Goal: Task Accomplishment & Management: Manage account settings

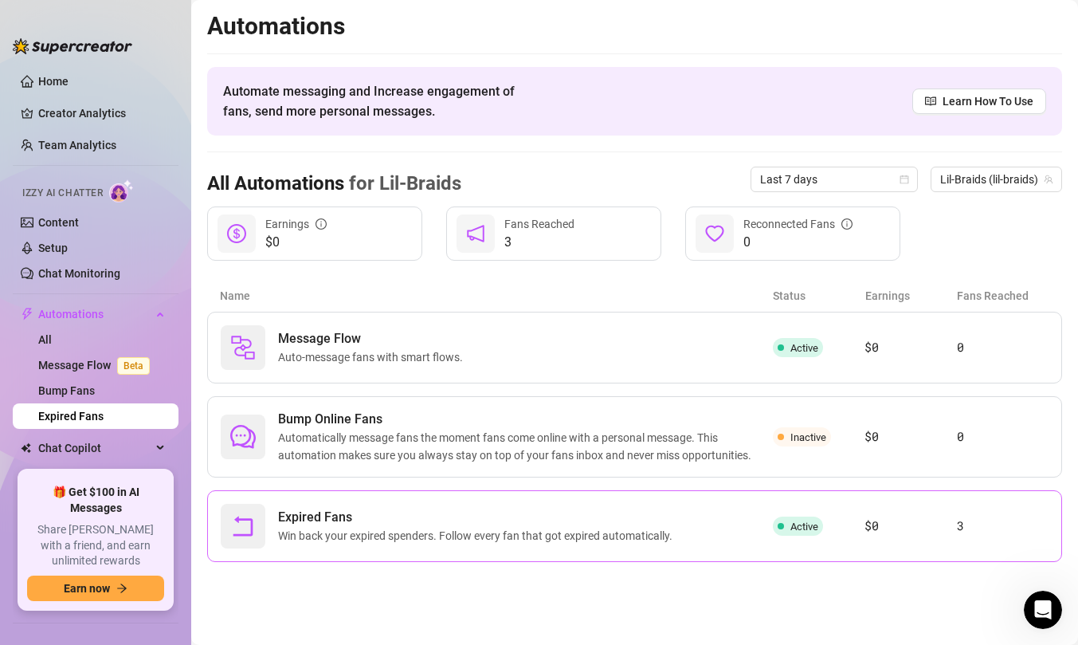
scroll to position [3668, 0]
click at [98, 369] on link "Message Flow Beta" at bounding box center [97, 365] width 118 height 13
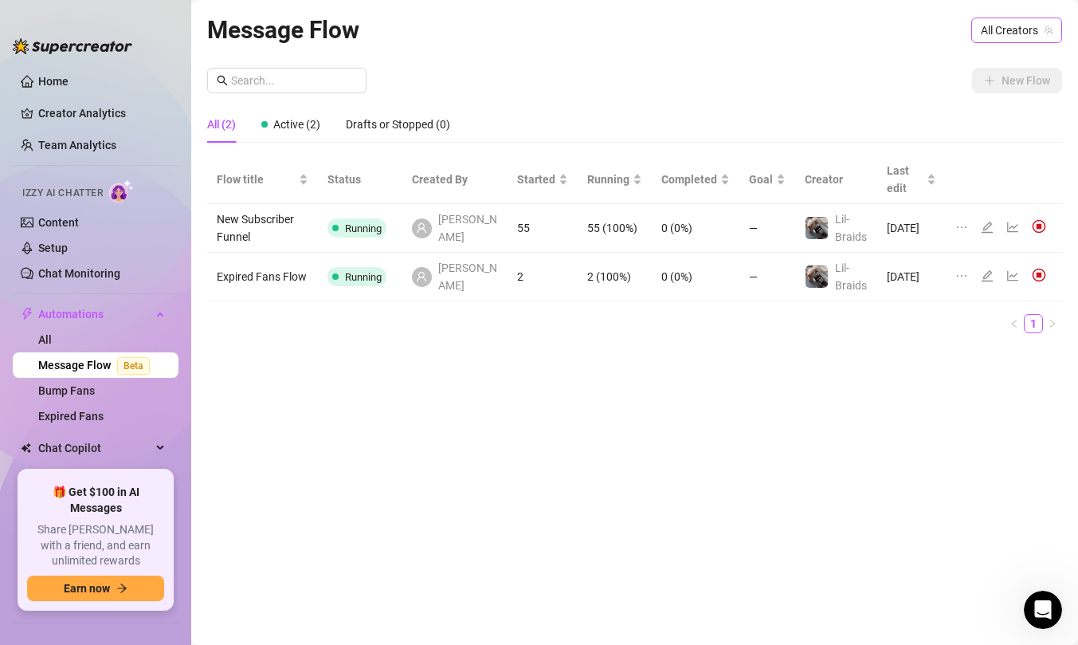
click at [1025, 33] on span "All Creators" at bounding box center [1017, 30] width 72 height 24
click at [957, 92] on span "Lil-Braids" at bounding box center [971, 89] width 46 height 18
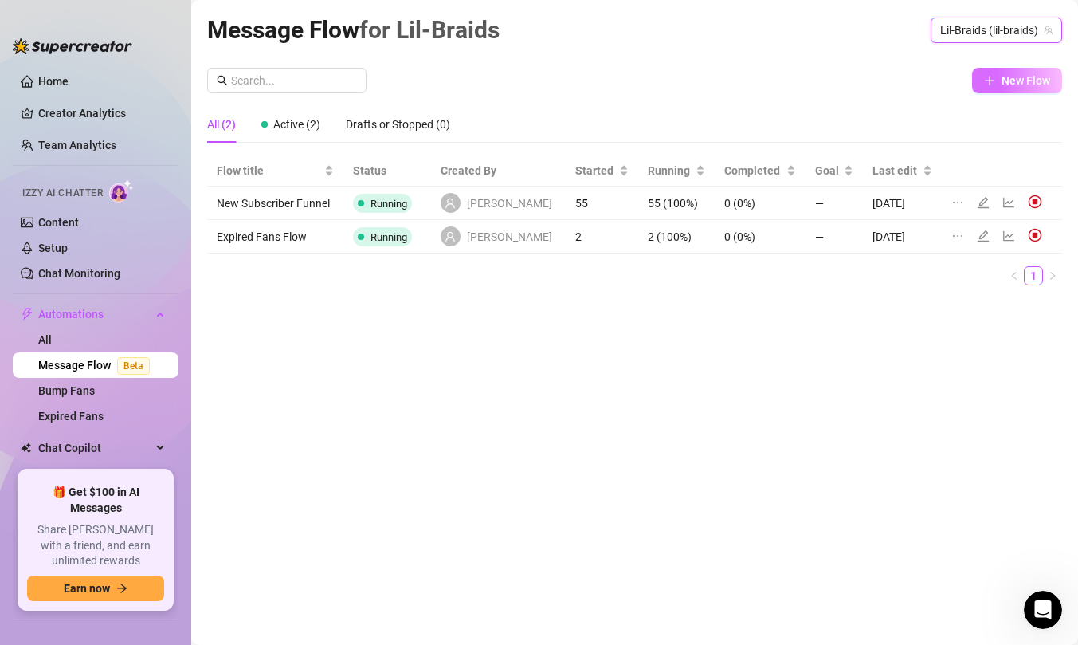
click at [1017, 69] on button "New Flow" at bounding box center [1017, 81] width 90 height 26
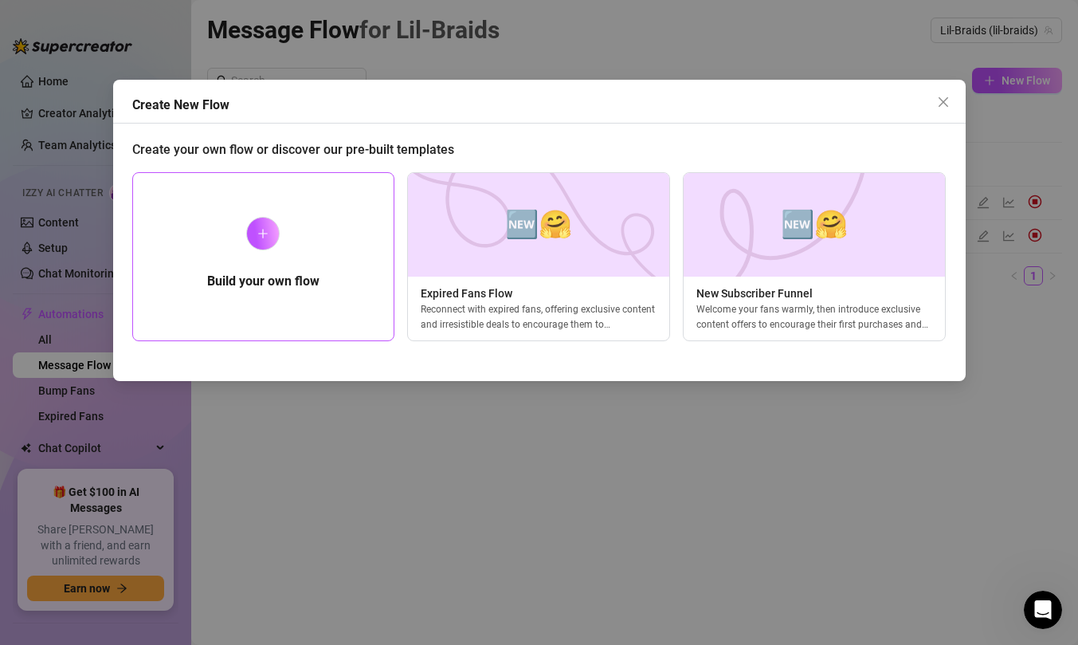
click at [230, 270] on div "Build your own flow" at bounding box center [263, 256] width 263 height 169
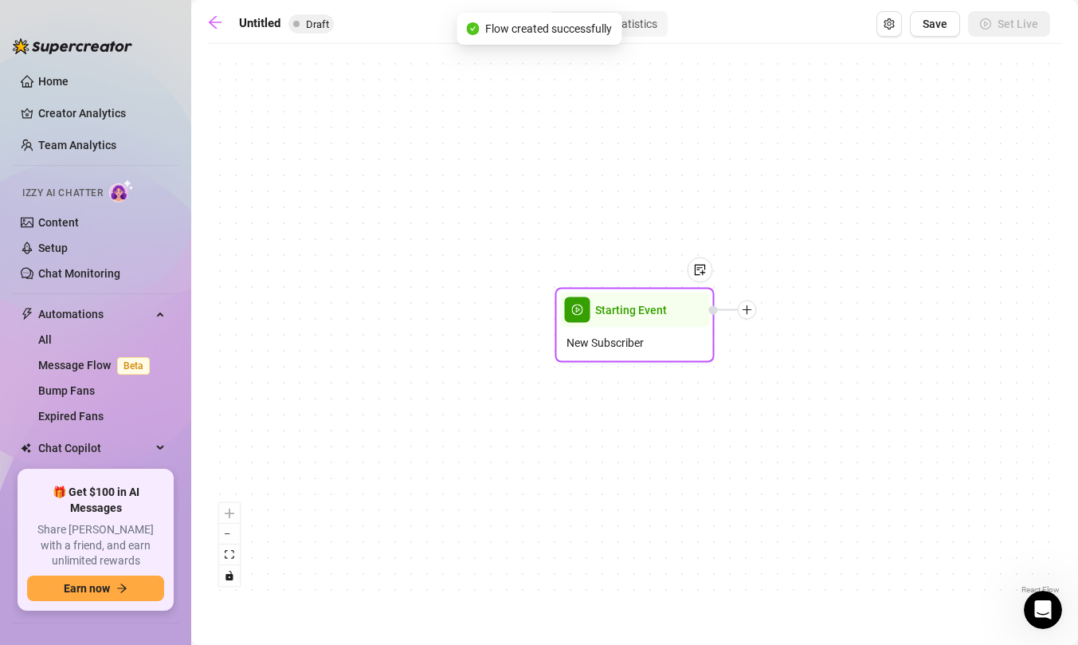
click at [598, 347] on span "New Subscriber" at bounding box center [605, 343] width 77 height 18
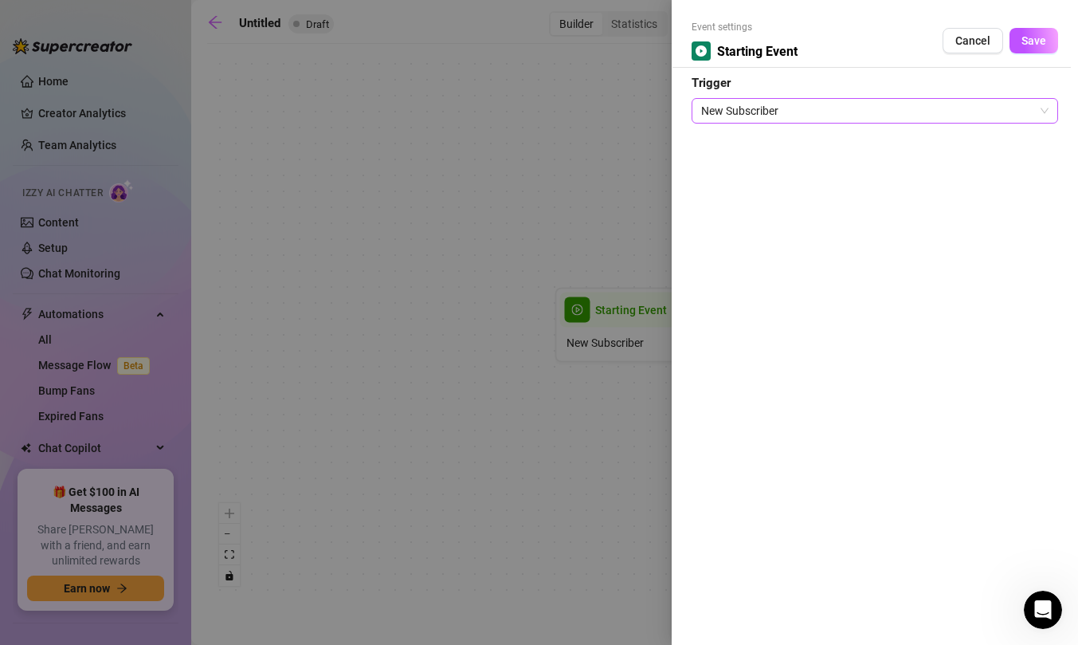
click at [812, 117] on span "New Subscriber" at bounding box center [874, 111] width 347 height 24
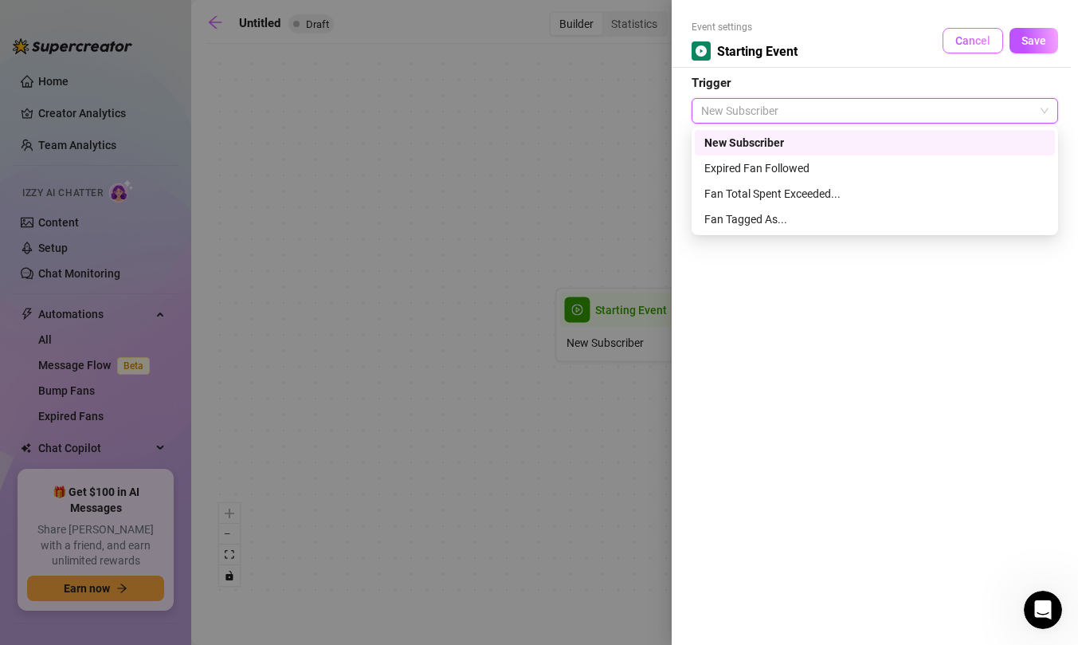
click at [983, 37] on span "Cancel" at bounding box center [973, 40] width 35 height 13
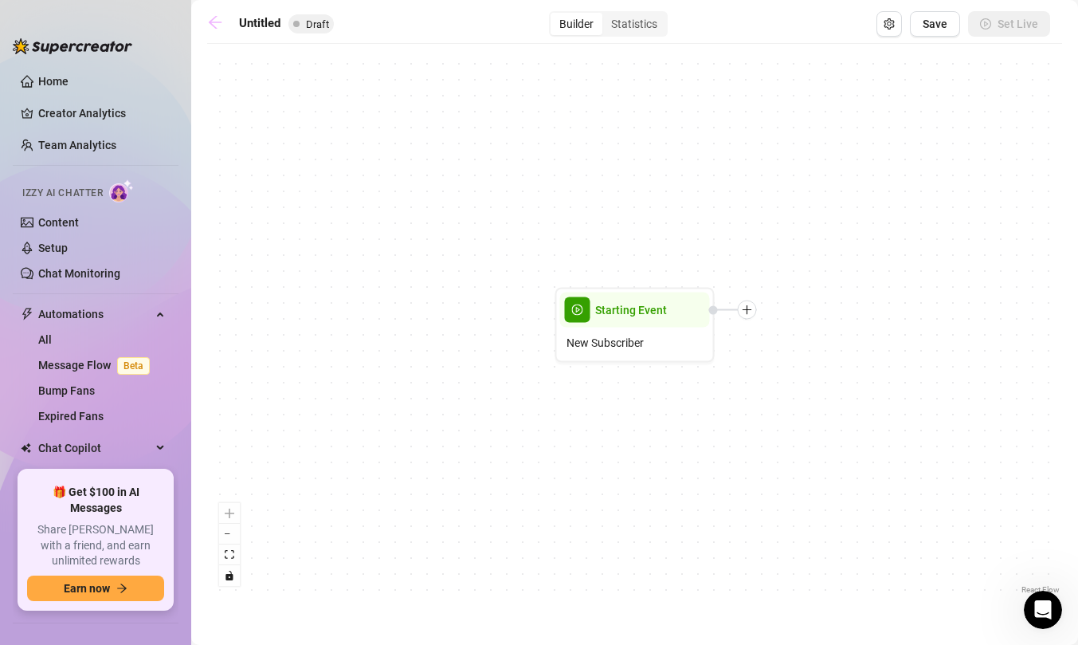
click at [219, 32] on link at bounding box center [219, 23] width 24 height 19
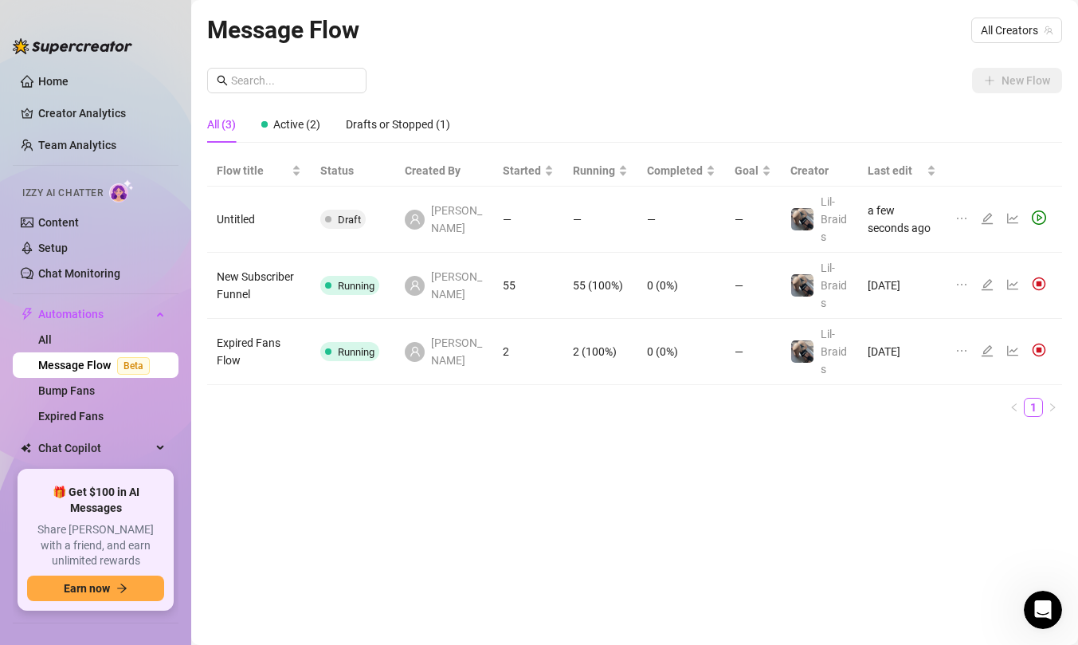
click at [281, 332] on td "Expired Fans Flow" at bounding box center [259, 352] width 104 height 66
click at [638, 332] on td "0 (0%)" at bounding box center [682, 352] width 88 height 66
click at [989, 344] on icon "edit" at bounding box center [987, 350] width 13 height 13
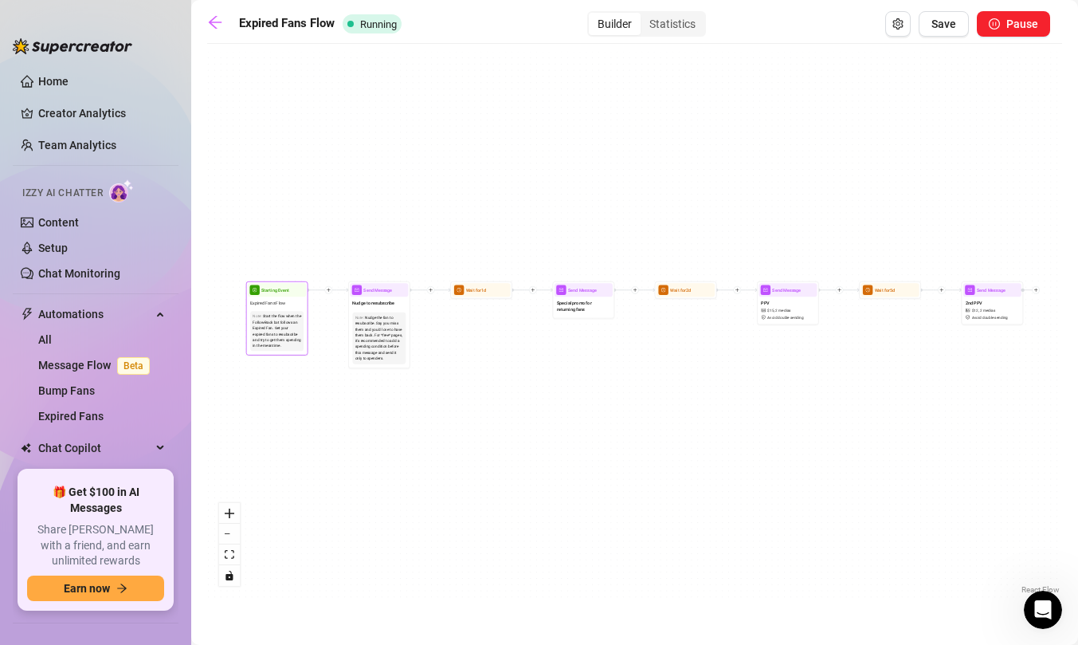
click at [281, 321] on div "Start the flow when the Follow-Back bot follows an Expired Fan. Get your expire…" at bounding box center [277, 330] width 49 height 35
click at [277, 307] on div "Expired Fans Flow" at bounding box center [277, 302] width 58 height 12
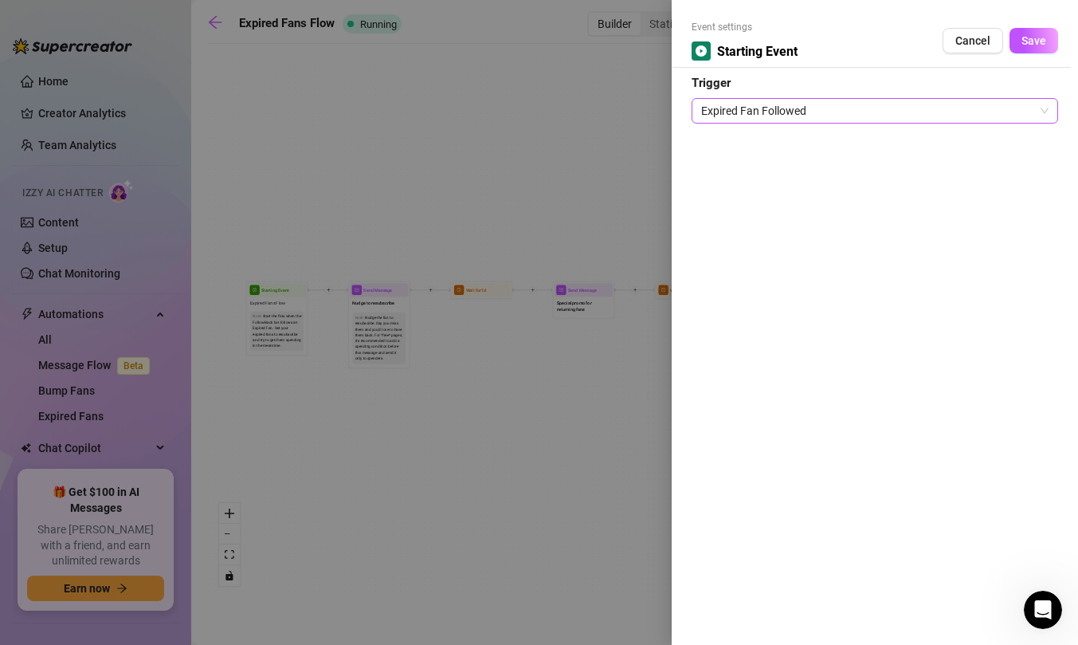
click at [840, 105] on span "Expired Fan Followed" at bounding box center [874, 111] width 347 height 24
click at [840, 107] on span "Expired Fan Followed" at bounding box center [874, 111] width 347 height 24
click at [960, 41] on span "Cancel" at bounding box center [973, 40] width 35 height 13
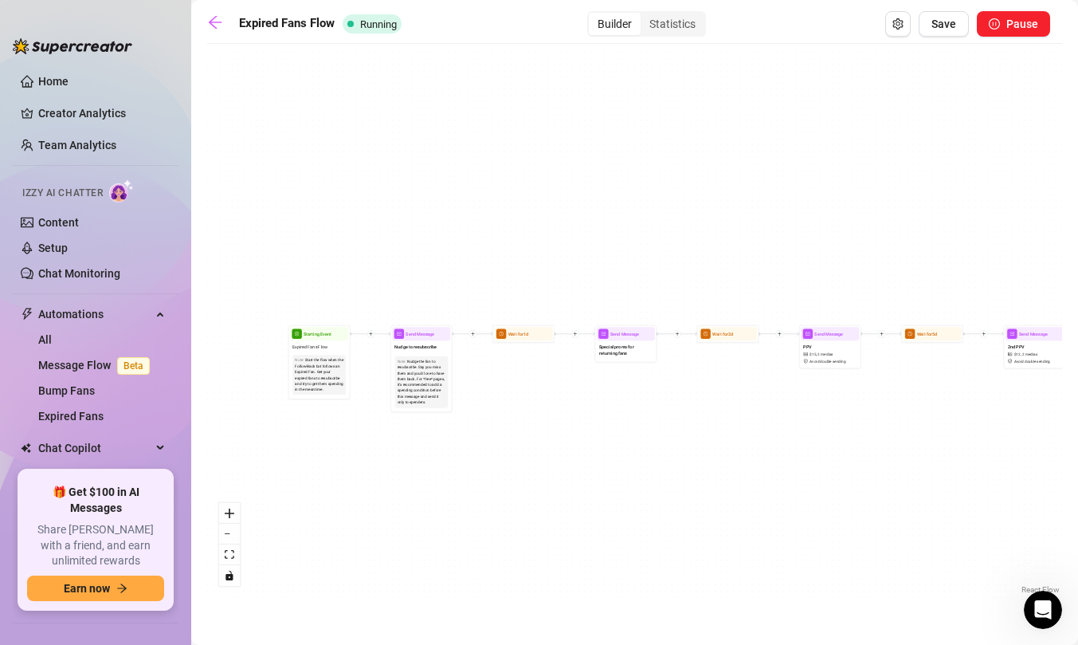
drag, startPoint x: 819, startPoint y: 420, endPoint x: 869, endPoint y: 463, distance: 66.1
click at [869, 464] on div "Wait for 5d Send Message 2nd PPV $ 12 , 2 medias Avoid double sending Send Mess…" at bounding box center [634, 325] width 855 height 546
click at [52, 337] on link "All" at bounding box center [45, 339] width 14 height 13
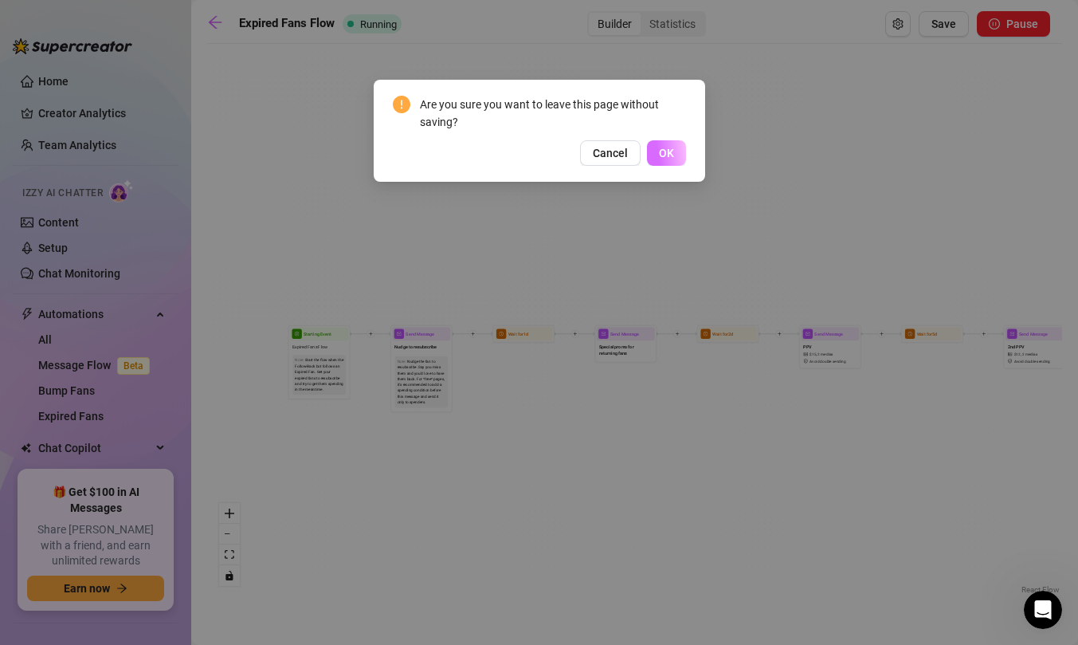
click at [661, 159] on button "OK" at bounding box center [666, 153] width 39 height 26
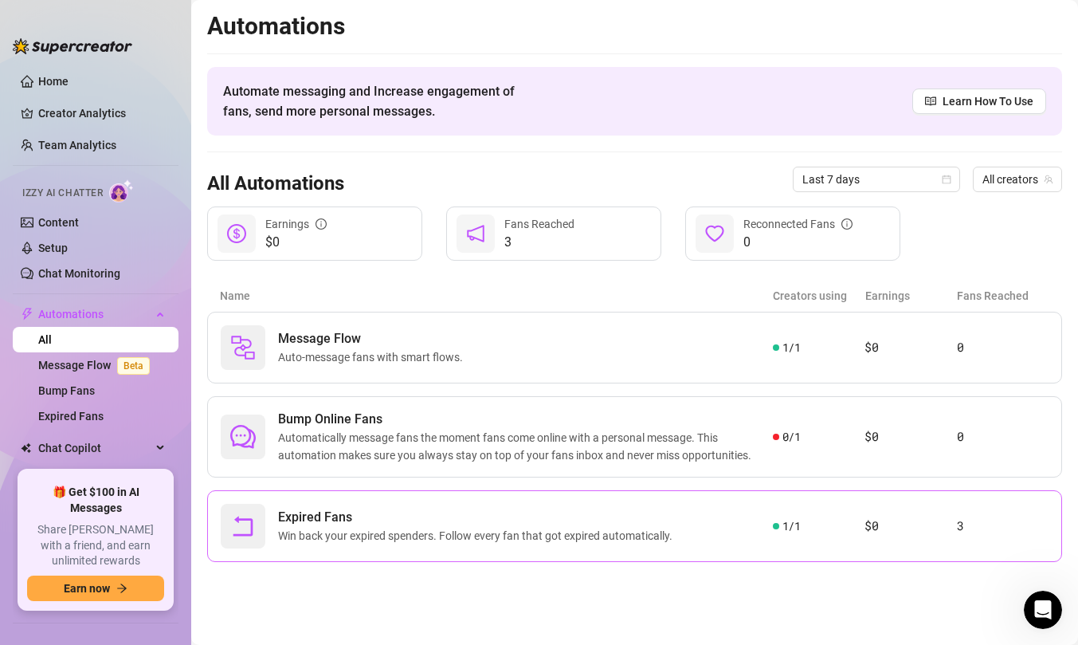
click at [650, 516] on span "Expired Fans" at bounding box center [478, 517] width 401 height 19
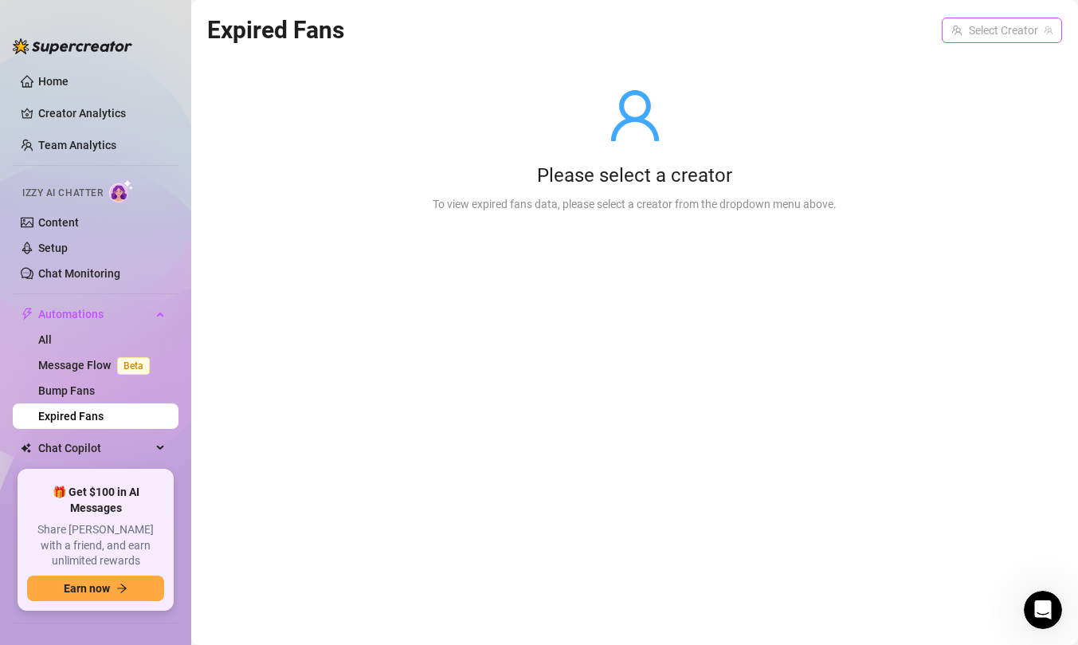
click at [1018, 40] on input "search" at bounding box center [995, 30] width 87 height 24
click at [994, 67] on div "Lil-Braids ( lil-braids )" at bounding box center [986, 62] width 128 height 19
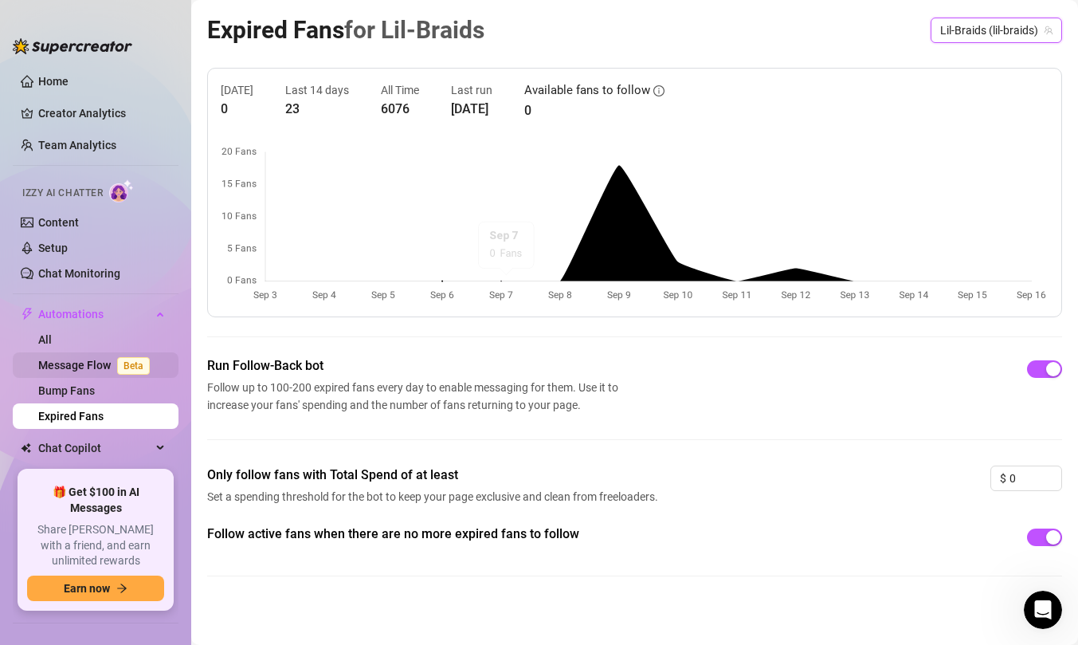
click at [101, 369] on link "Message Flow Beta" at bounding box center [97, 365] width 118 height 13
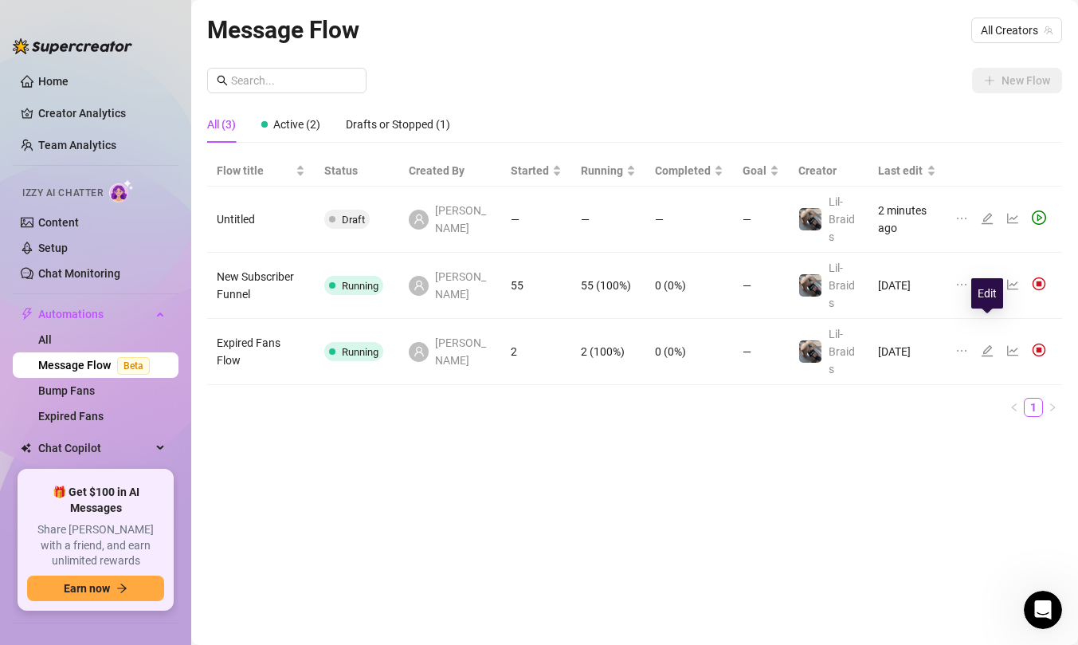
click at [987, 344] on icon "edit" at bounding box center [987, 350] width 13 height 13
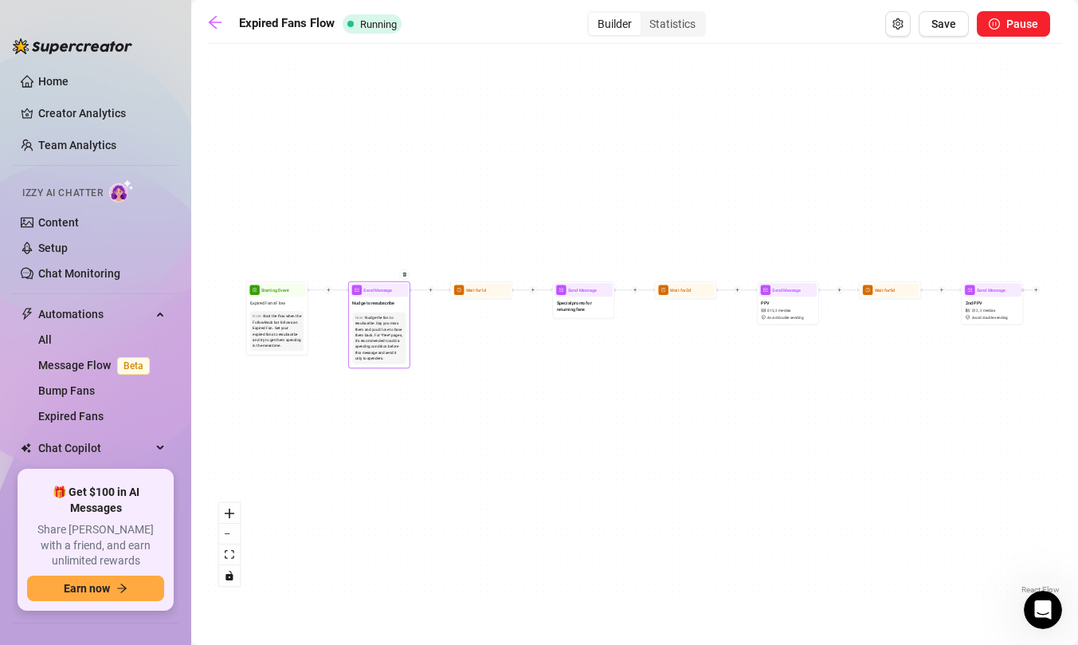
click at [372, 316] on div "Nudge the fan to resubscribe. Say you miss them and you'd love to have them bac…" at bounding box center [379, 338] width 49 height 47
click at [375, 296] on div "Nudge to resubscribe" at bounding box center [379, 302] width 58 height 13
type textarea "Hi {name} 😘 I miss you! I'd love to have you back! Let's have some fun."
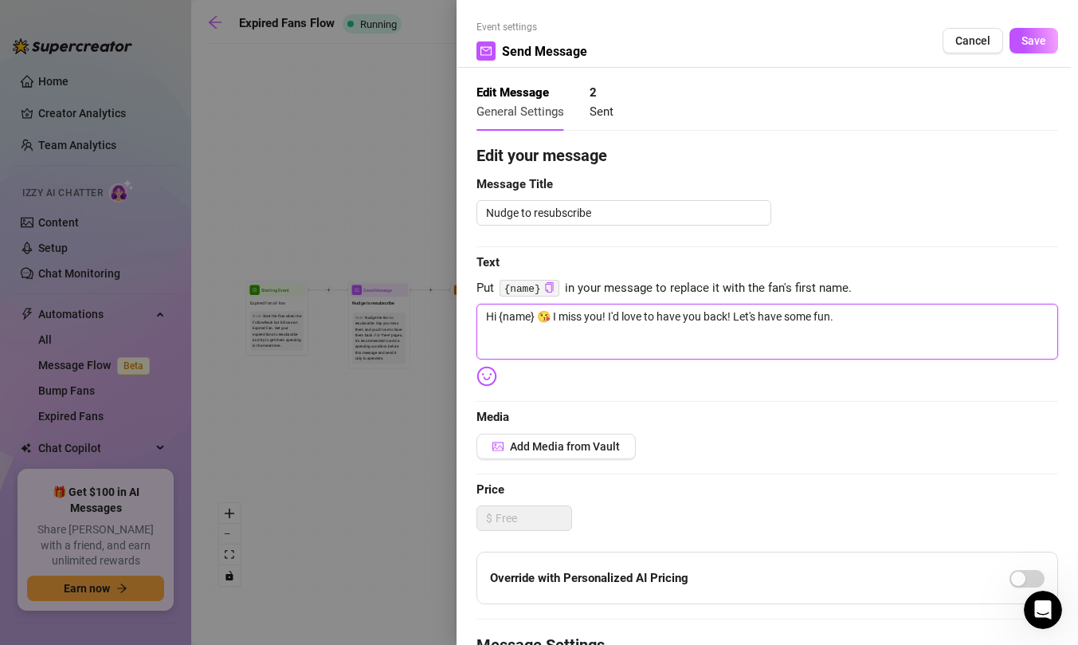
drag, startPoint x: 549, startPoint y: 320, endPoint x: 734, endPoint y: 322, distance: 184.9
click at [734, 322] on textarea "Hi {name} 😘 I miss you! I'd love to have you back! Let's have some fun." at bounding box center [768, 332] width 582 height 56
drag, startPoint x: 551, startPoint y: 317, endPoint x: 892, endPoint y: 320, distance: 340.3
click at [892, 320] on textarea "Hi {name} 😘 I miss you! I'd love to have you back! Let's have some fun." at bounding box center [768, 332] width 582 height 56
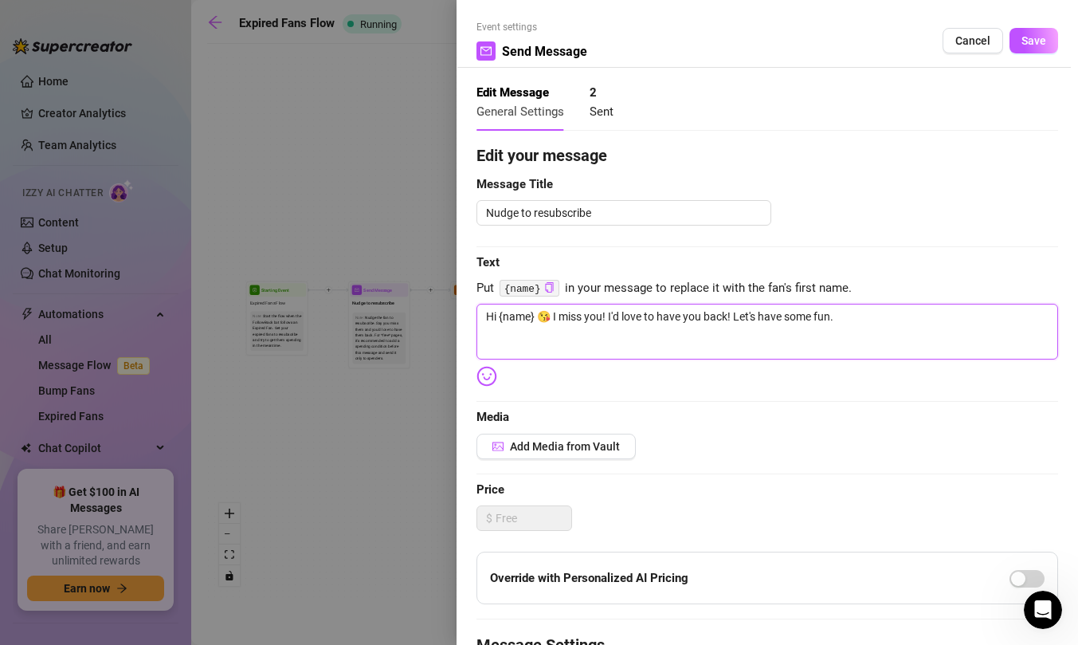
type textarea "Hi {name} 😘 I"
type textarea "Hi {name} 😘 I l"
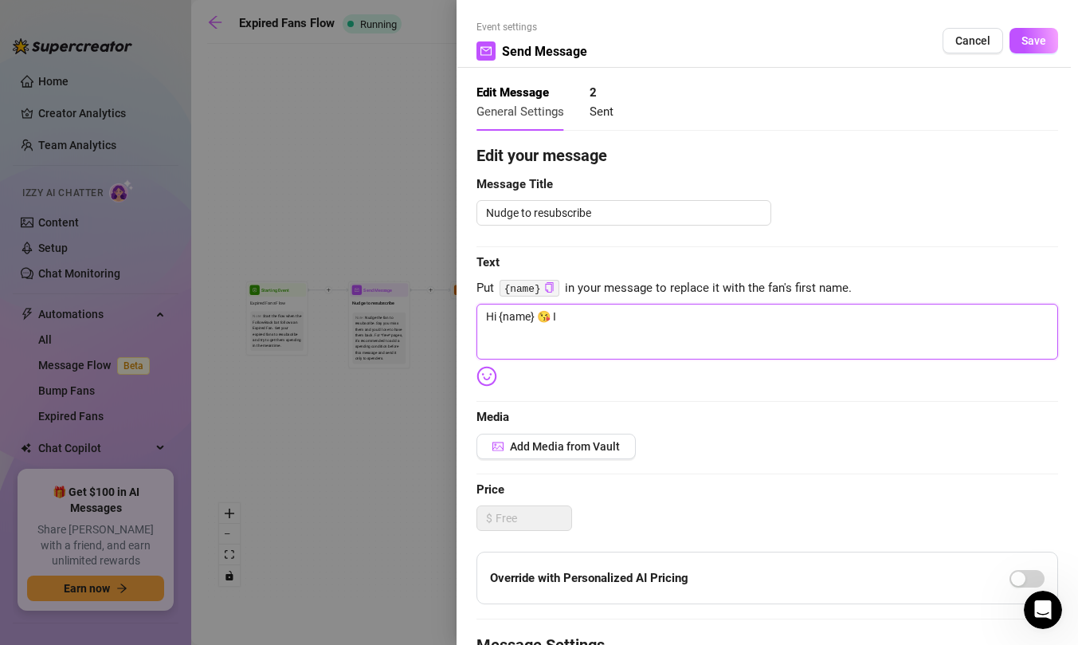
type textarea "Hi {name} 😘 I l"
type textarea "Hi {name} 😘 I lo"
type textarea "Hi {name} 😘 I loo"
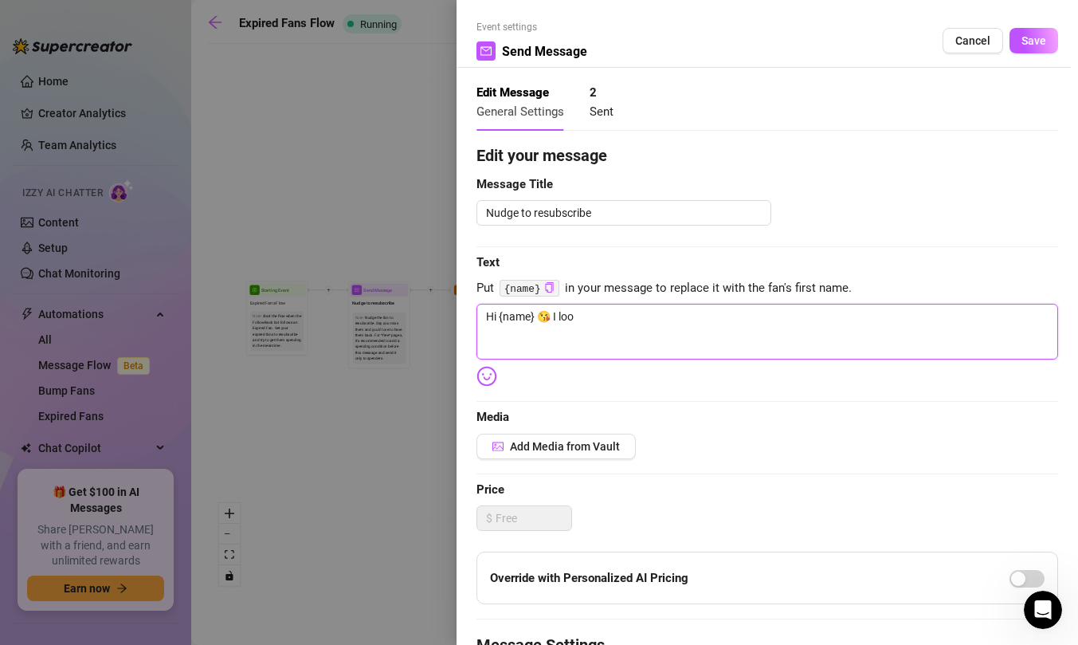
type textarea "Hi {name} 😘 I look"
type textarea "Hi {name} 😘 I looks"
type textarea "Hi {name} 😘 I looks l"
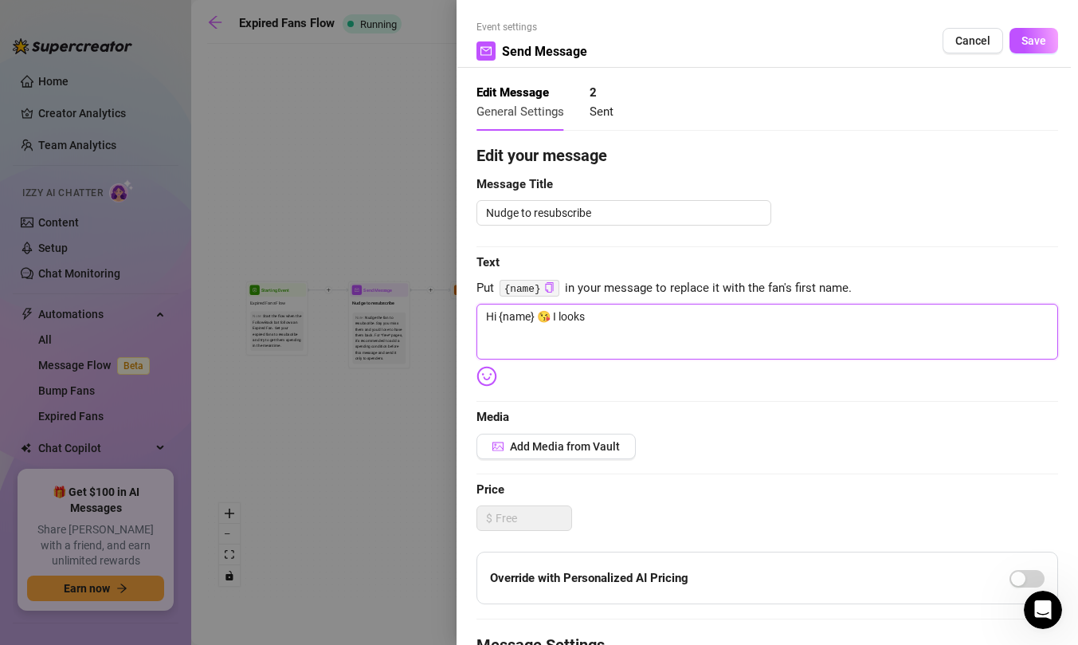
type textarea "Hi {name} 😘 I looks l"
type textarea "Hi {name} 😘 I looks li"
type textarea "Hi {name} 😘 I looks lik"
type textarea "Hi {name} 😘 I looks like"
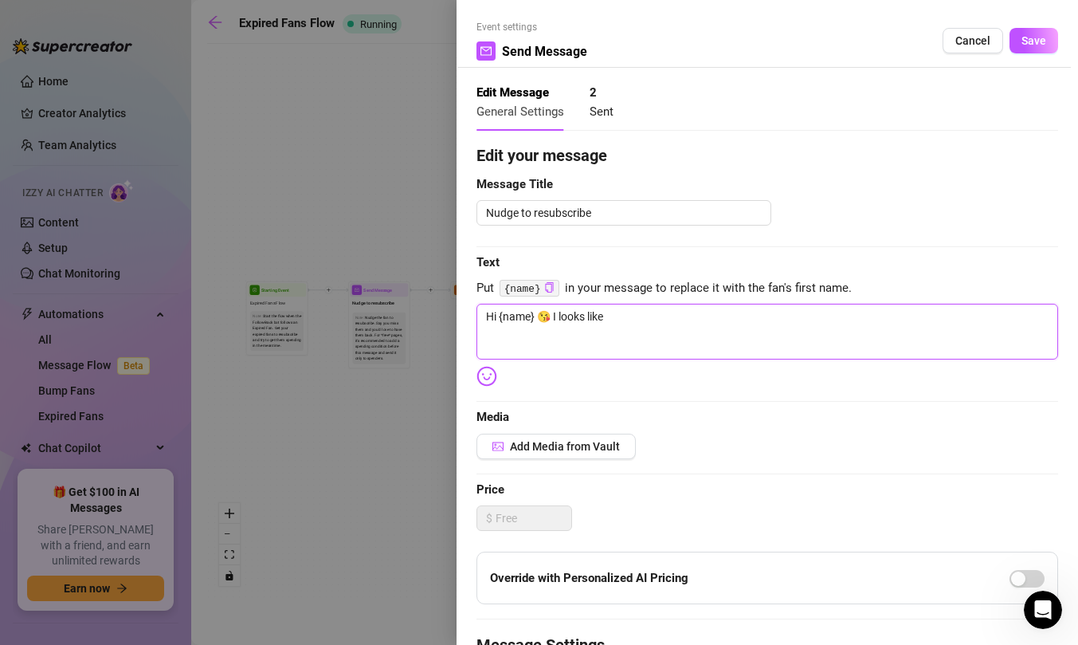
type textarea "Hi {name} 😘 I looks like"
type textarea "Hi {name} 😘 I looks like y"
type textarea "Hi {name} 😘 I looks like yo"
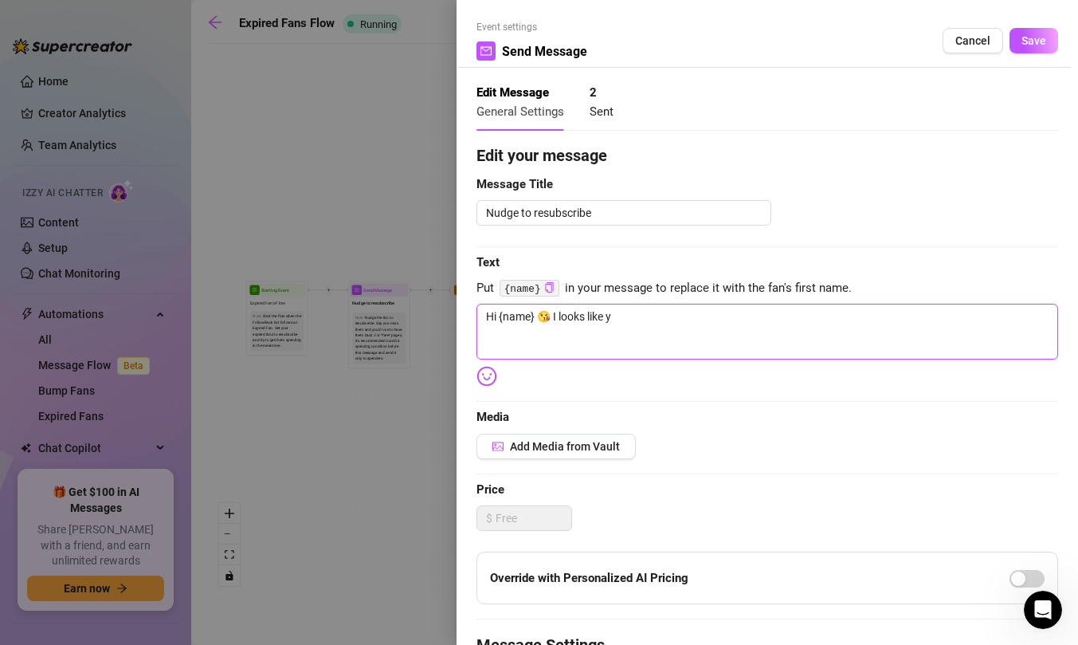
type textarea "Hi {name} 😘 I looks like yo"
type textarea "Hi {name} 😘 I looks like you"
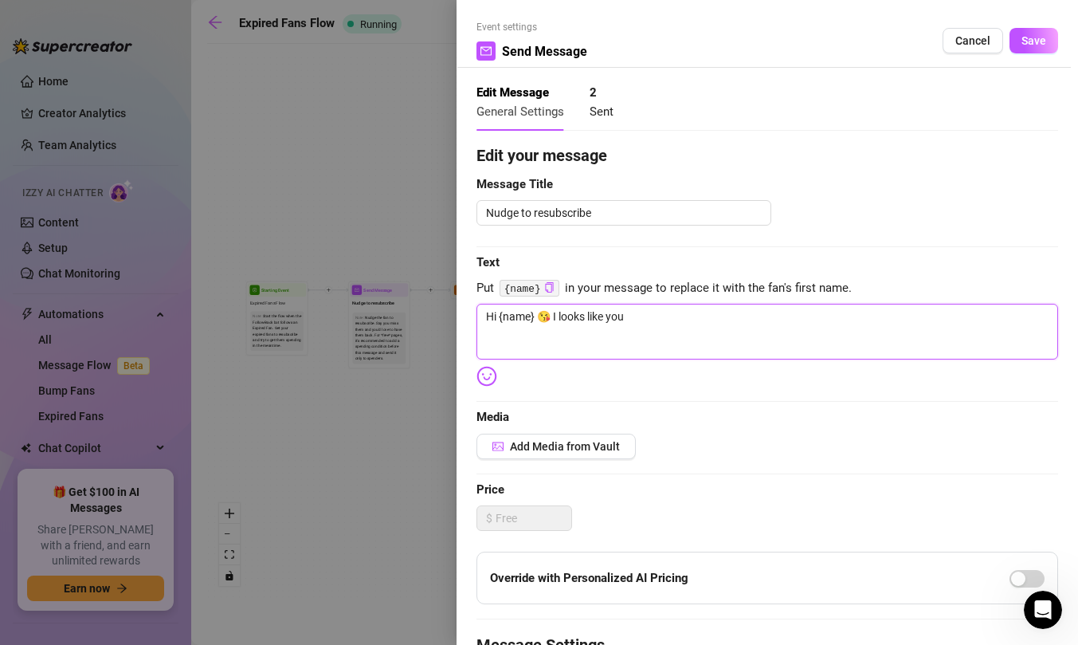
type textarea "Hi {name} 😘 I looks like you j"
type textarea "Hi {name} 😘 I looks like you ju"
type textarea "Hi {name} 😘 I looks like you jus"
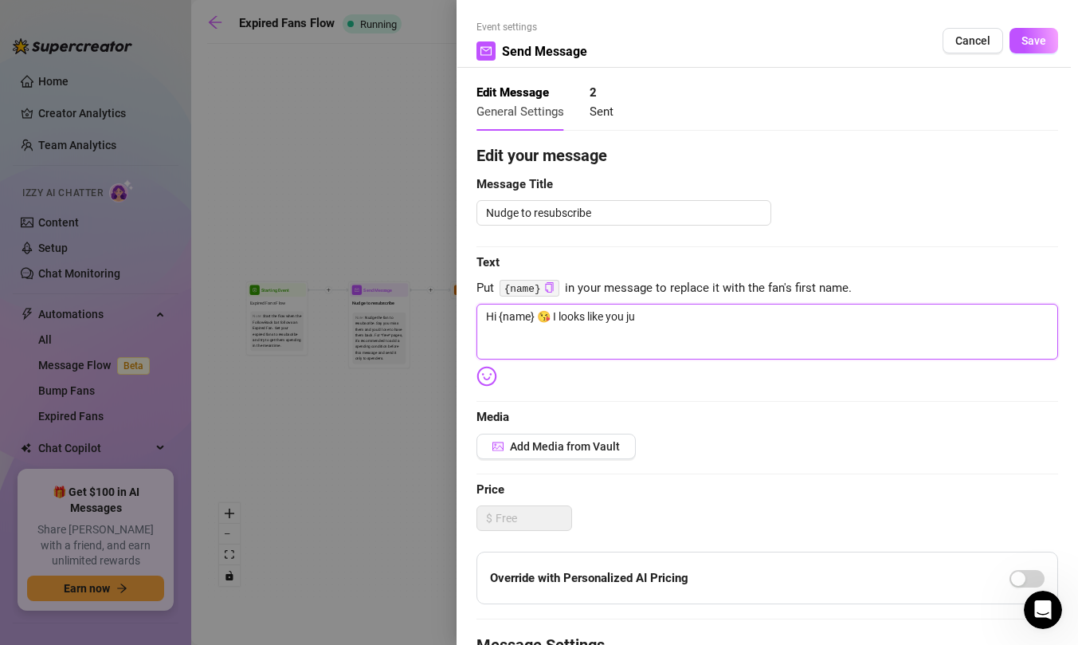
type textarea "Hi {name} 😘 I looks like you jus"
type textarea "Hi {name} 😘 I looks like you just"
type textarea "Hi {name} 😘 I looks like you just e"
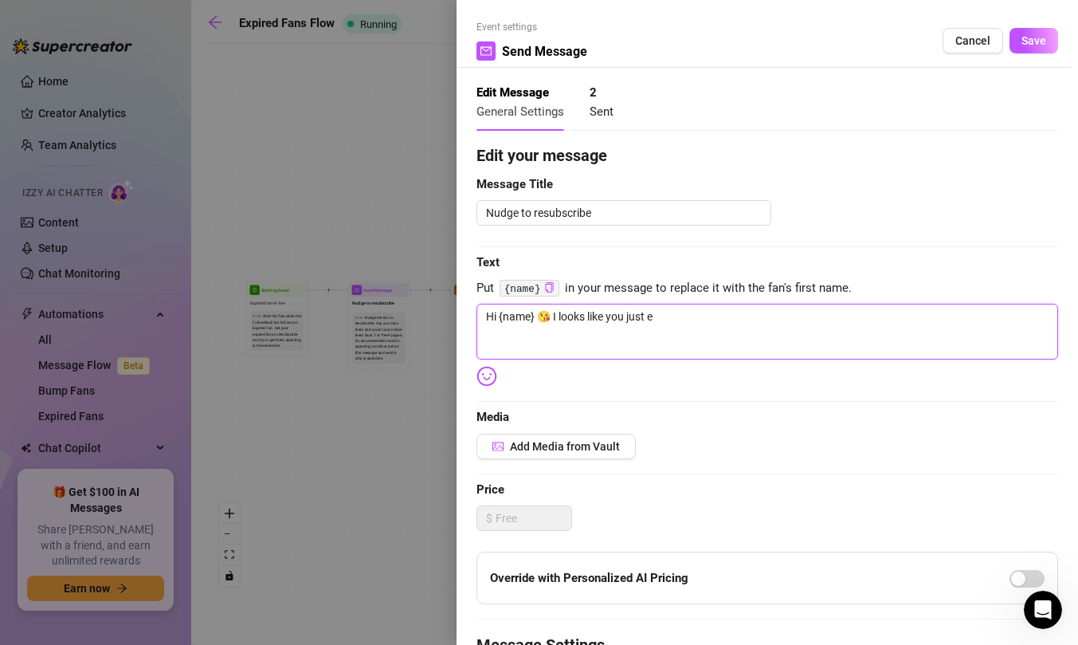
type textarea "Hi {name} 😘 I looks like you just ex"
type textarea "Hi {name} 😘 I looks like you just exp"
type textarea "Hi {name} 😘 I looks like you just expi"
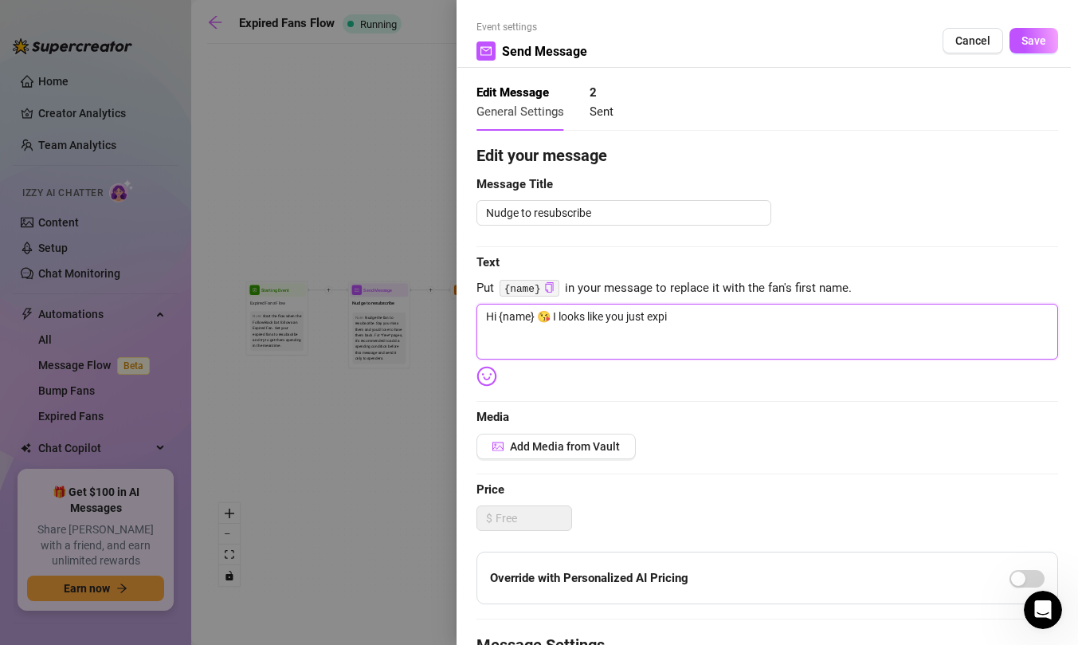
type textarea "Hi {name} 😘 I looks like you just expir"
type textarea "Hi {name} 😘 I looks like you just expire"
type textarea "Hi {name} 😘 I looks like you just expired"
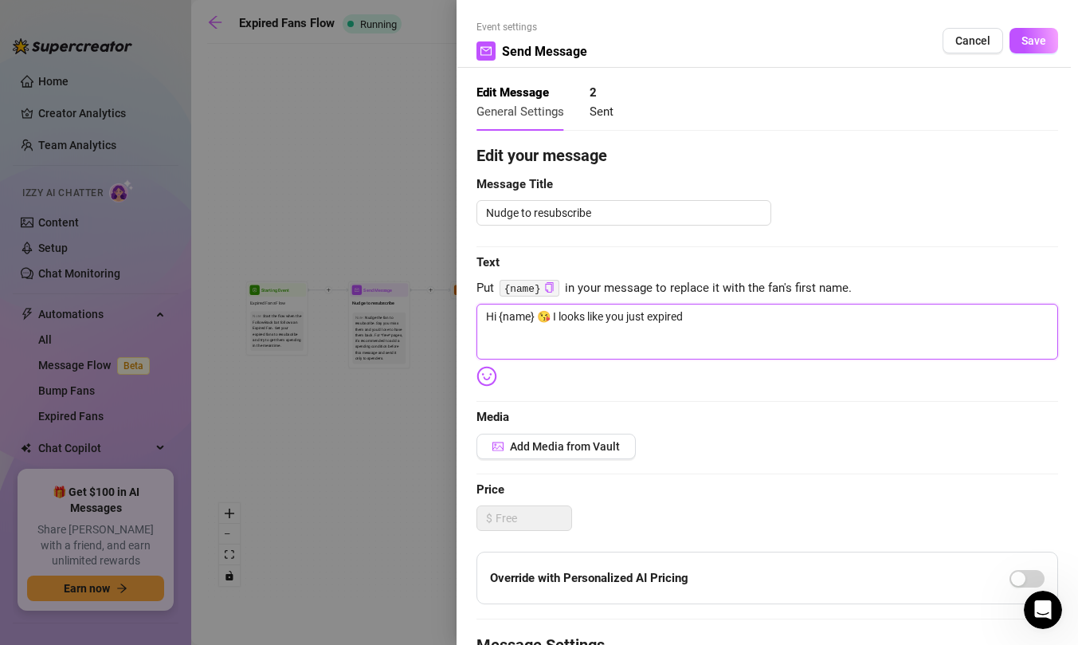
type textarea "Hi {name} 😘 I looks like you just expire"
type textarea "Hi {name} 😘 I looks like you just expir"
type textarea "Hi {name} 😘 I looks like you just expi"
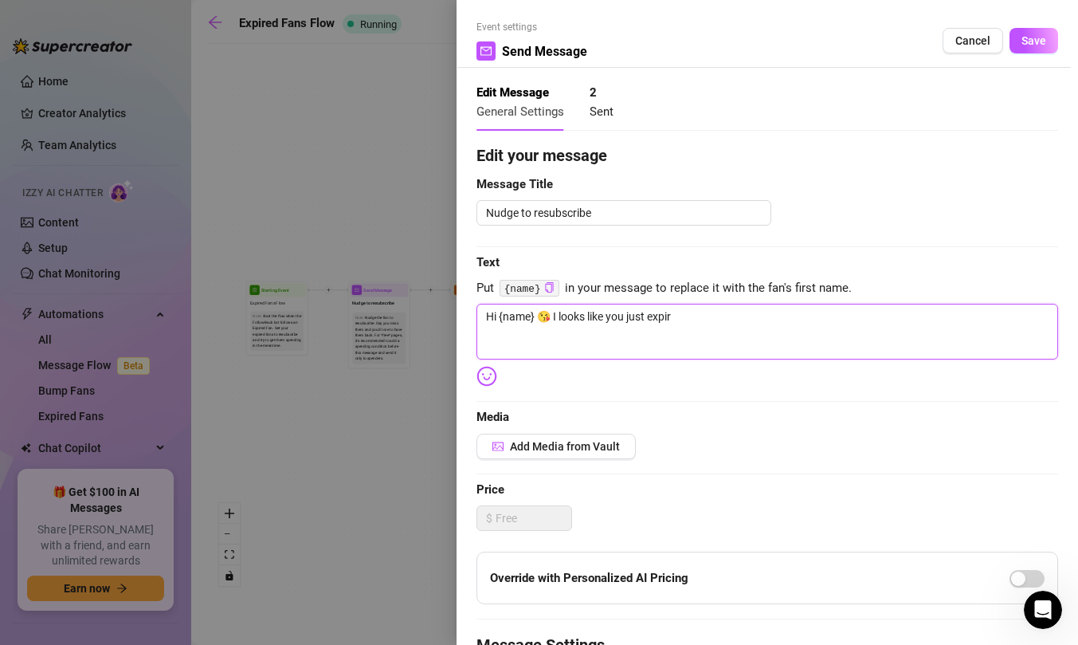
type textarea "Hi {name} 😘 I looks like you just expi"
type textarea "Hi {name} 😘 I looks like you just exp"
type textarea "Hi {name} 😘 I looks like you just ex"
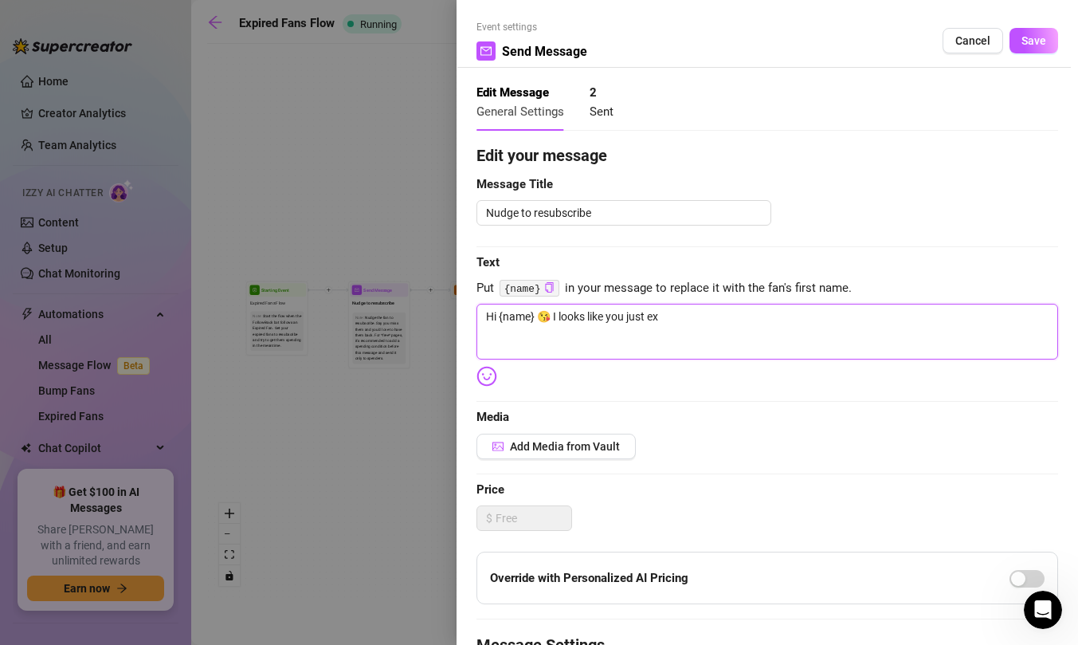
type textarea "Hi {name} 😘 I looks like you just e"
type textarea "Hi {name} 😘 I looks like you just"
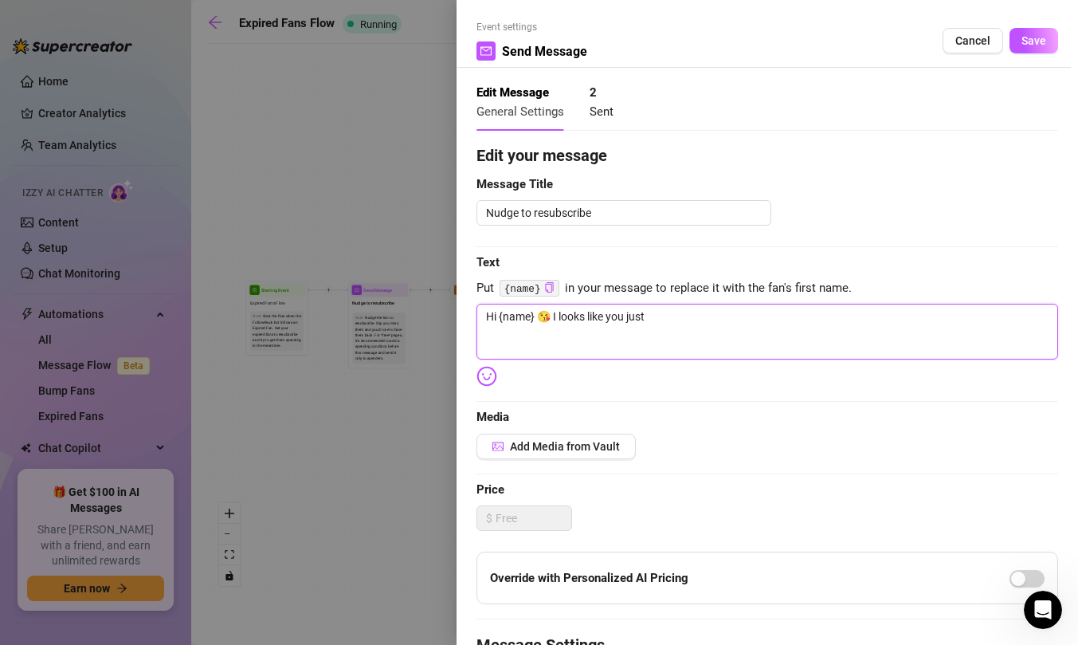
type textarea "Hi {name} 😘 I looks like you just"
type textarea "Hi {name} 😘 I looks like you jus"
type textarea "Hi {name} 😘 I looks like you ju"
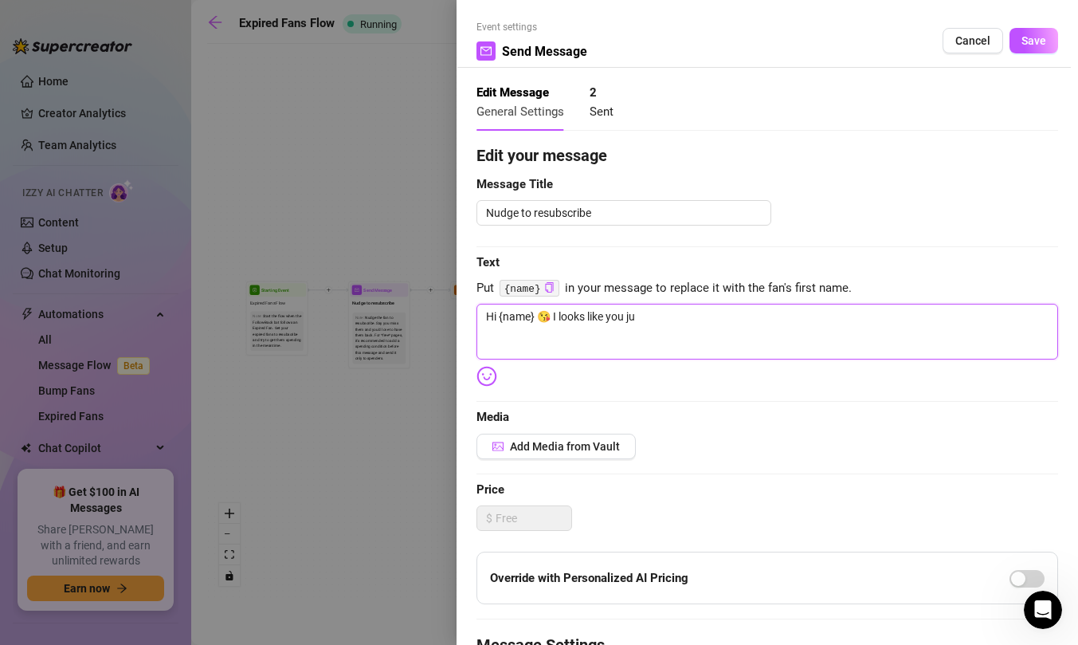
type textarea "Hi {name} 😘 I looks like you j"
type textarea "Hi {name} 😘 I looks like you"
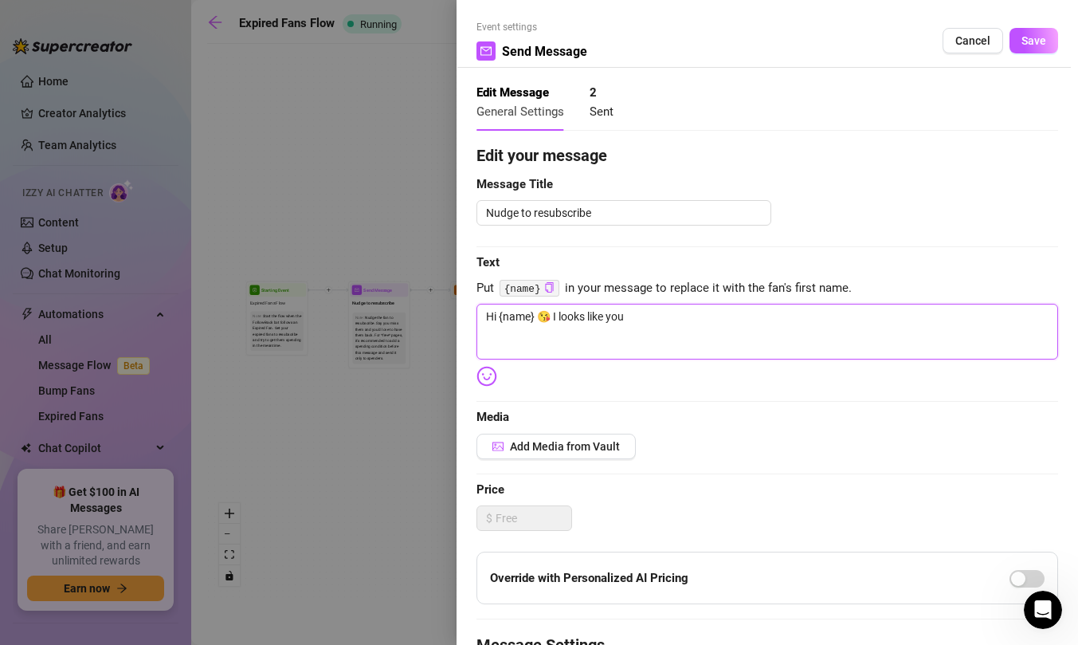
type textarea "Hi {name} 😘 I looks like you"
type textarea "Hi {name} 😘 I looks like yo"
type textarea "Hi {name} 😘 I looks like y"
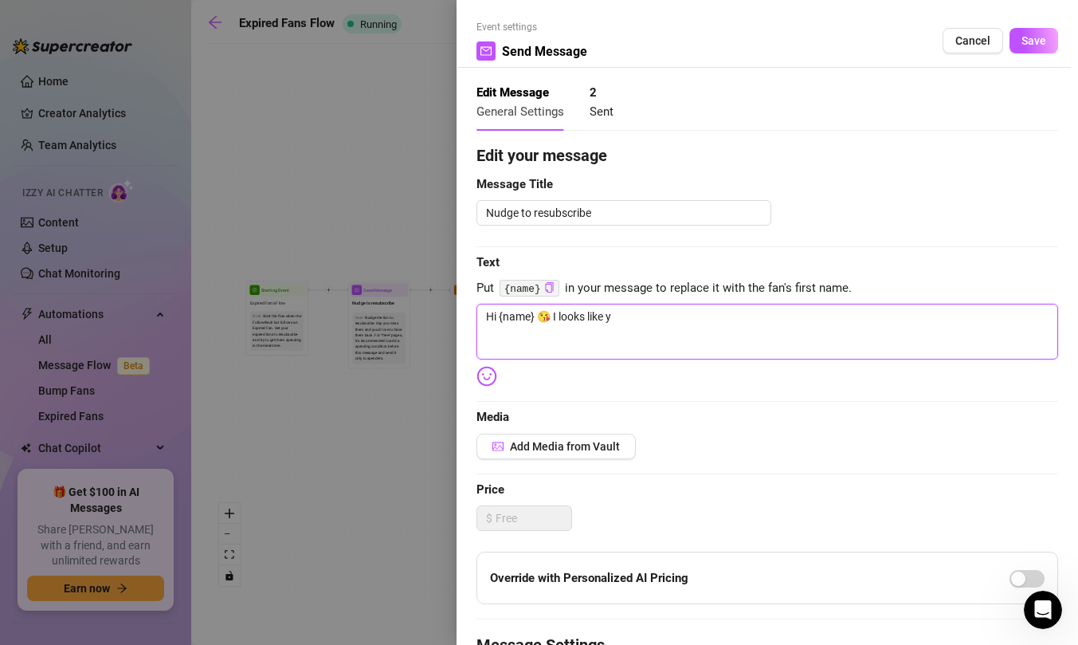
type textarea "Hi {name} 😘 I looks like"
type textarea "Hi {name} 😘 I looks lik"
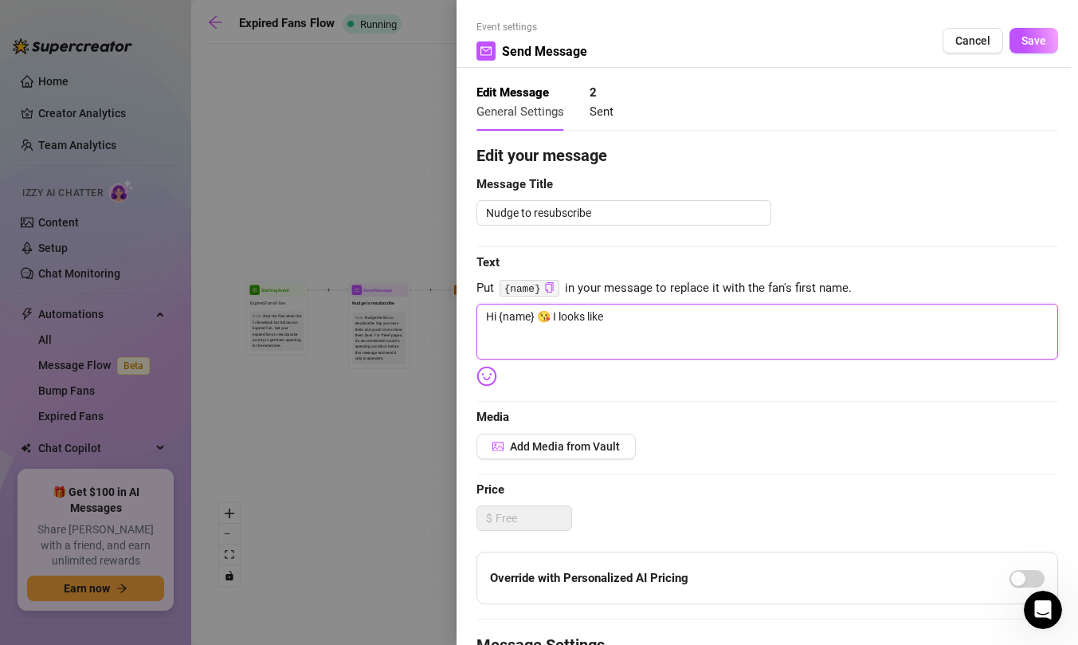
type textarea "Hi {name} 😘 I looks lik"
type textarea "Hi {name} 😘 I looks li"
type textarea "Hi {name} 😘 I looks l"
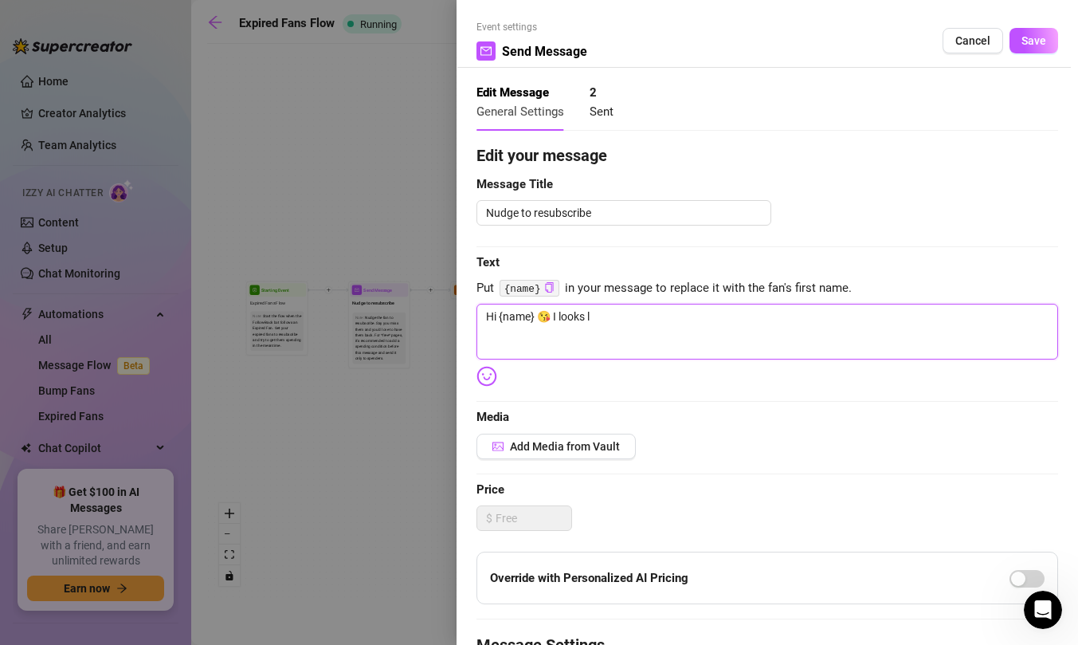
type textarea "Hi {name} 😘 I looks"
type textarea "Hi {name} 😘 I look"
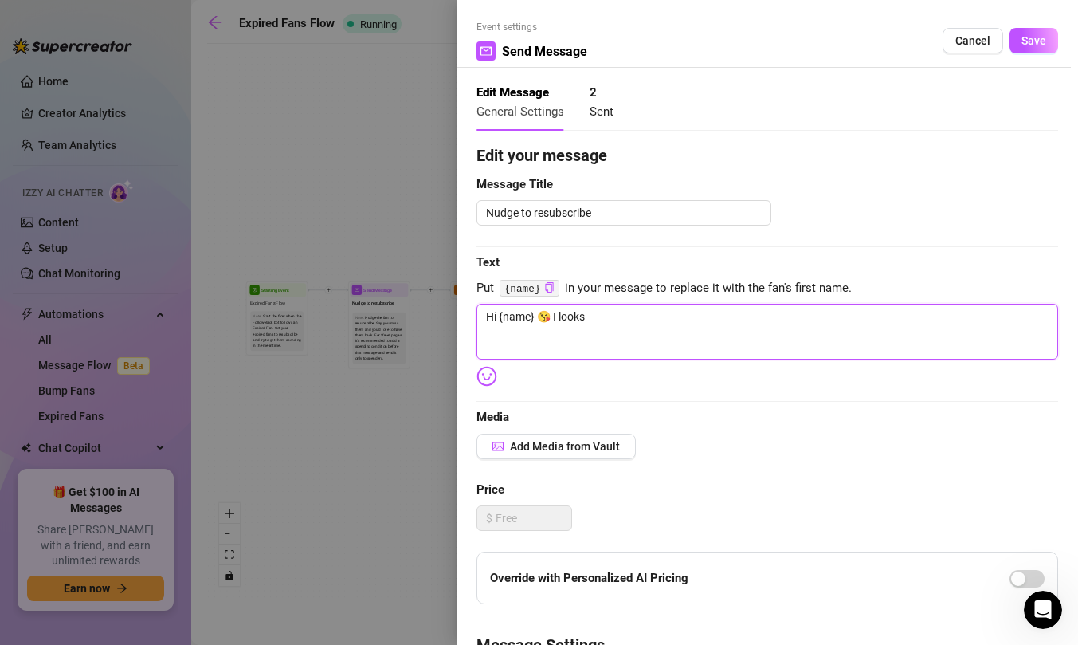
type textarea "Hi {name} 😘 I look"
type textarea "Hi {name} 😘 I loo"
type textarea "Hi {name} 😘 I lo"
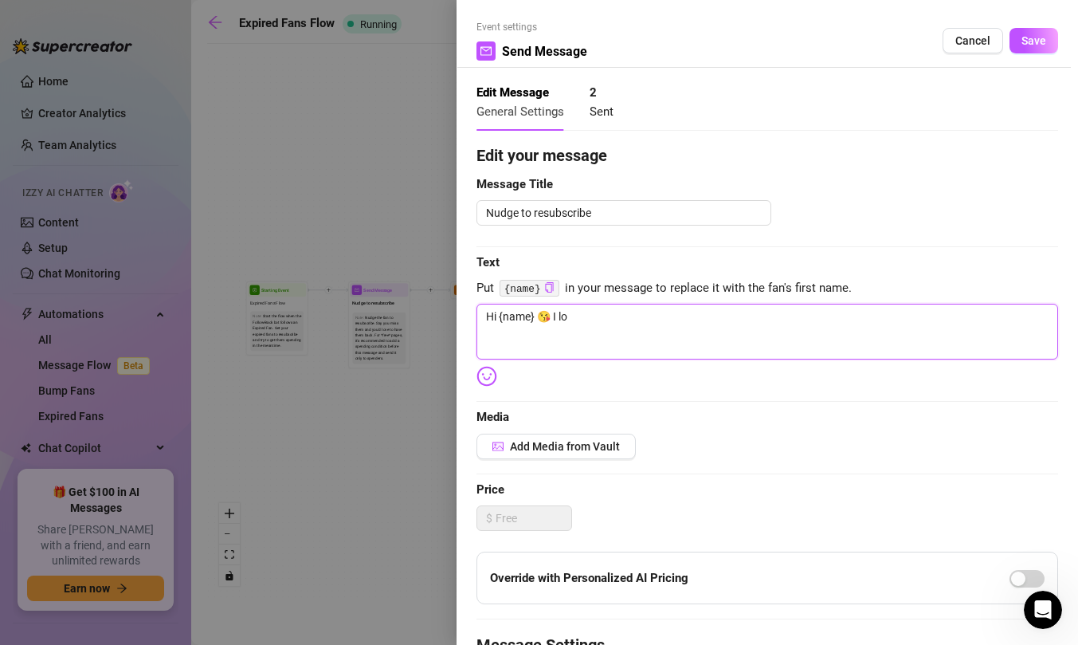
type textarea "Hi {name} 😘 I l"
type textarea "Hi {name} 😘 I"
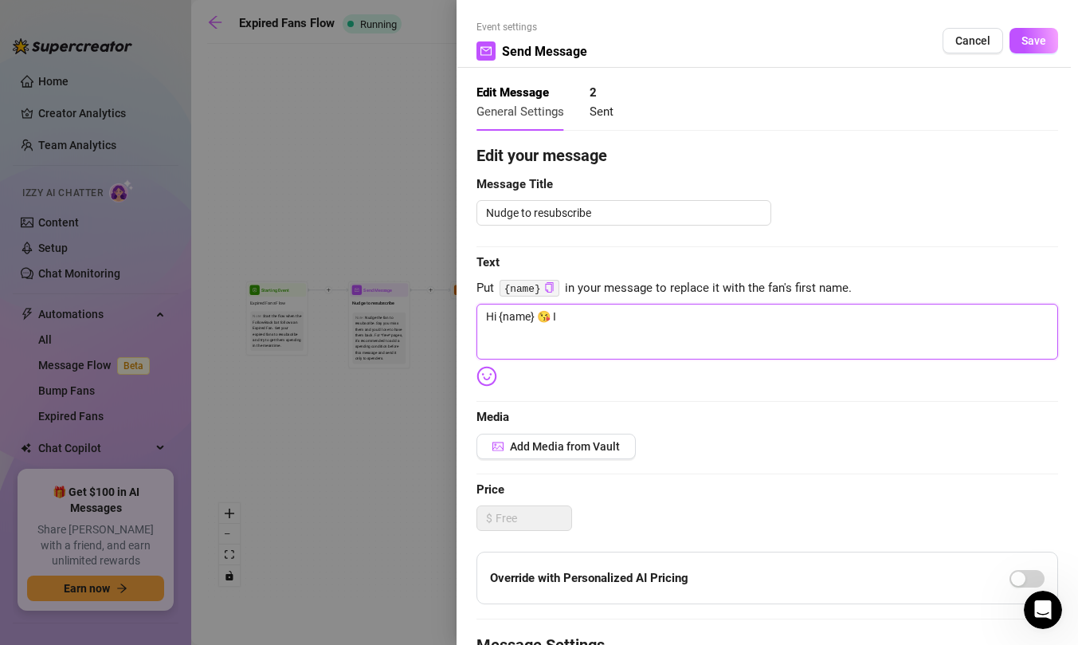
type textarea "Hi {name} 😘 I"
type textarea "Hi {name} 😘 I w"
type textarea "Hi {name} 😘 I wa"
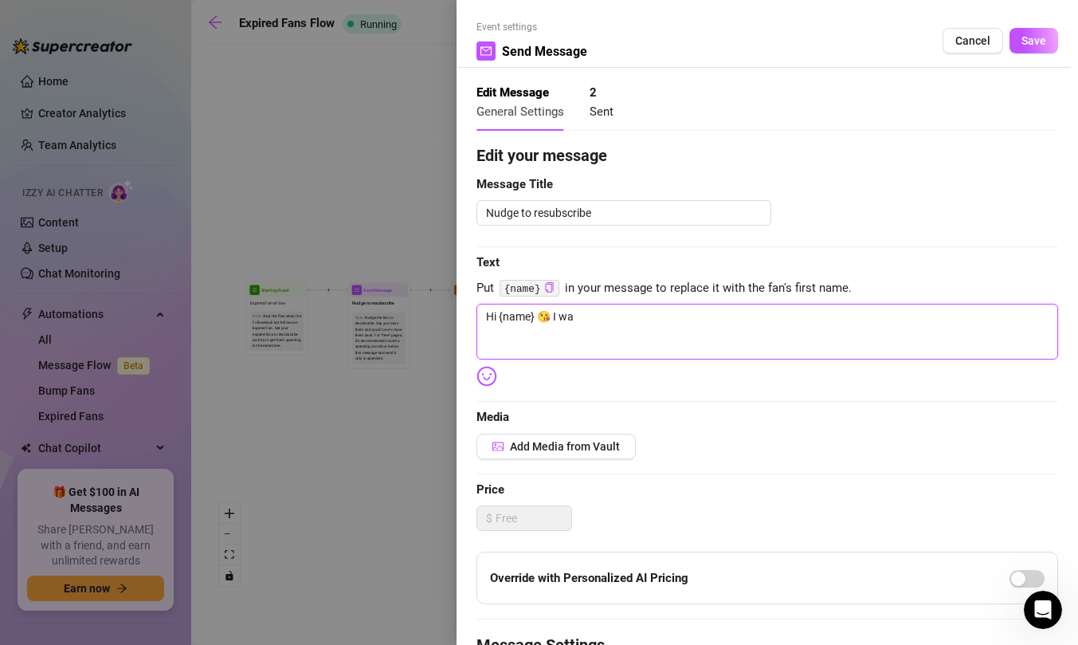
type textarea "Hi {name} 😘 I was"
type textarea "Hi {name} 😘 I was j"
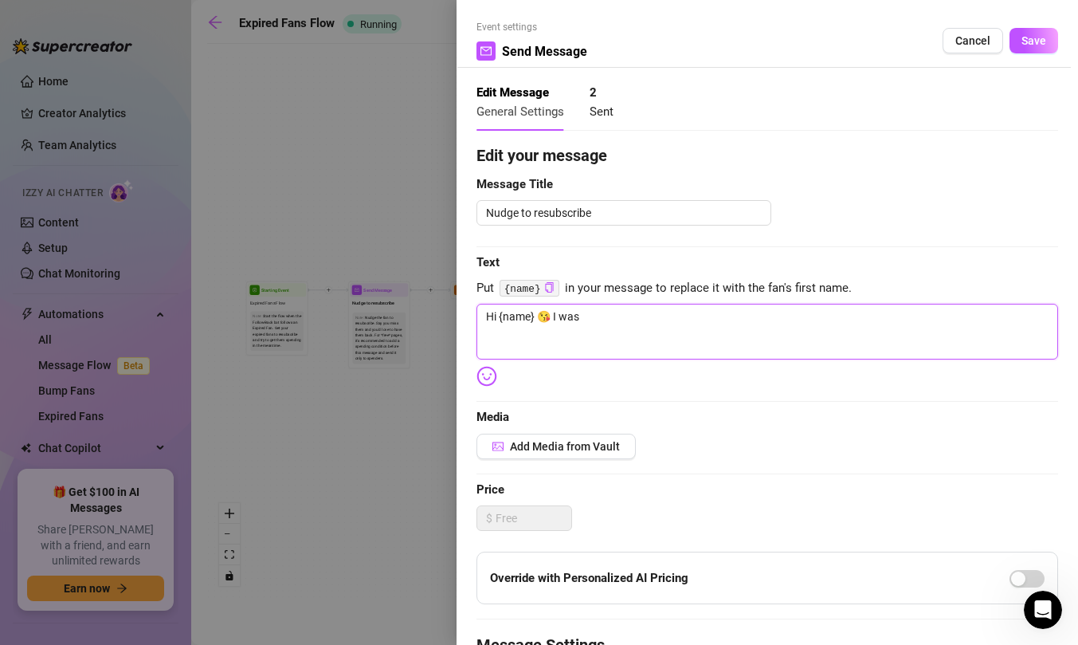
type textarea "Hi {name} 😘 I was j"
type textarea "Hi {name} 😘 I was ju"
type textarea "Hi {name} 😘 I was jus"
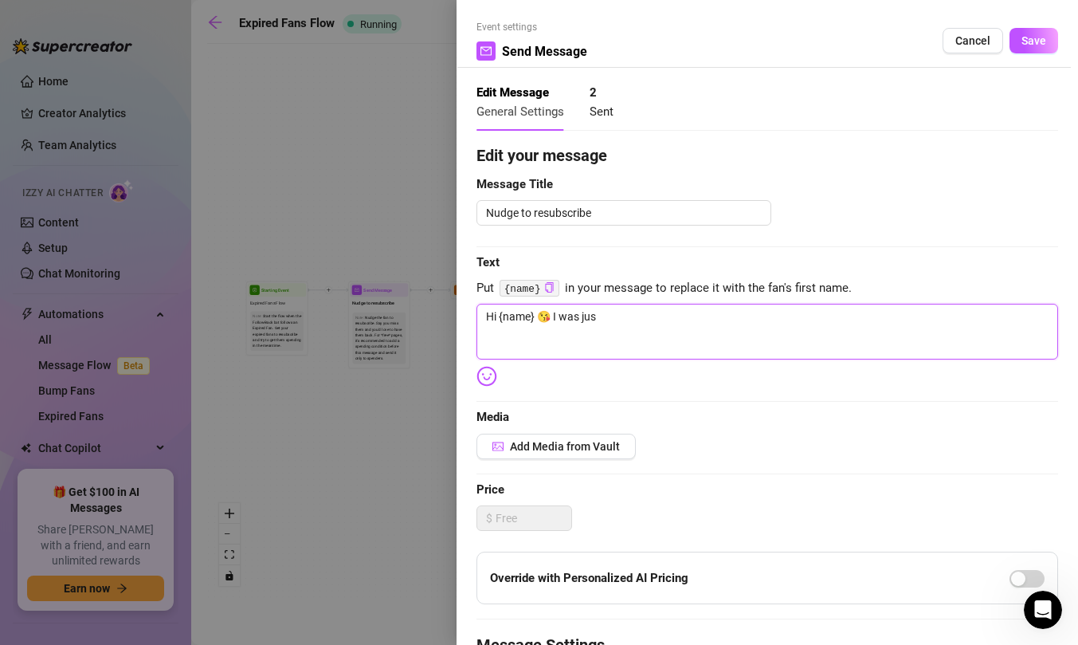
type textarea "Hi {name} 😘 I was just"
type textarea "Hi {name} 😘 I was just a"
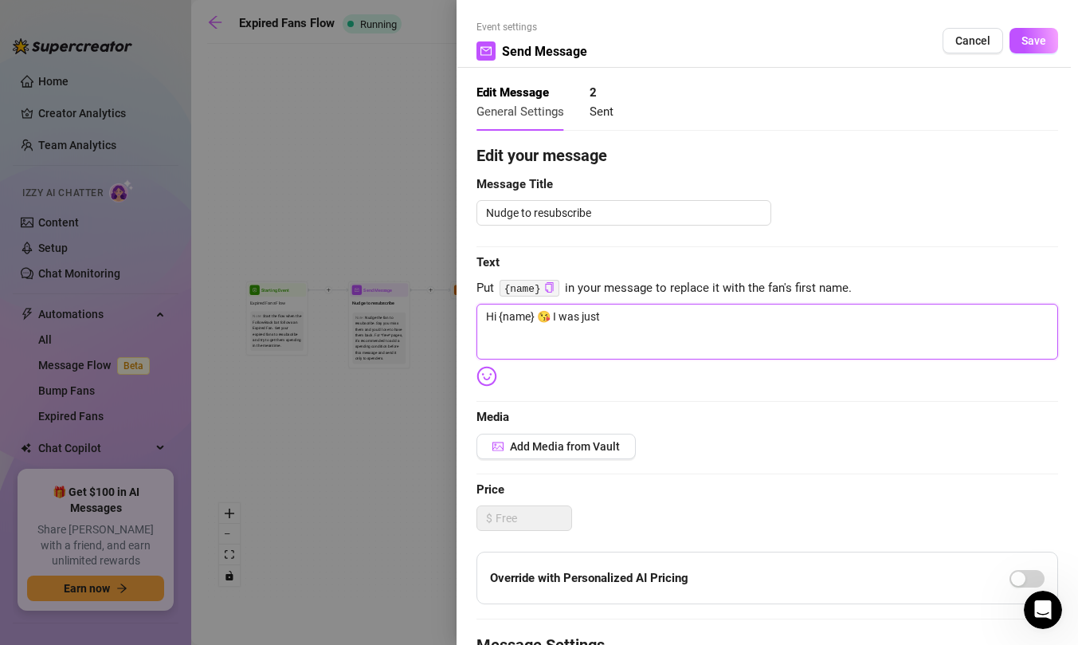
type textarea "Hi {name} 😘 I was just a"
type textarea "Hi {name} 😘 I was just ab"
type textarea "Hi {name} 😘 I was just abo"
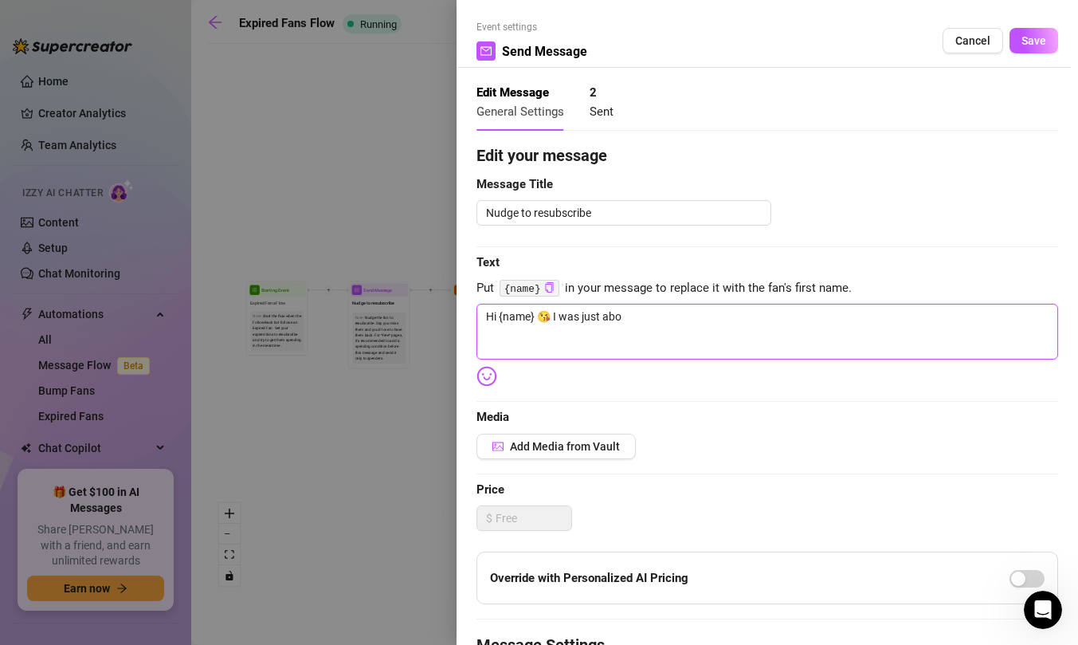
type textarea "Hi {name} 😘 I was just abou"
type textarea "Hi {name} 😘 I was just about"
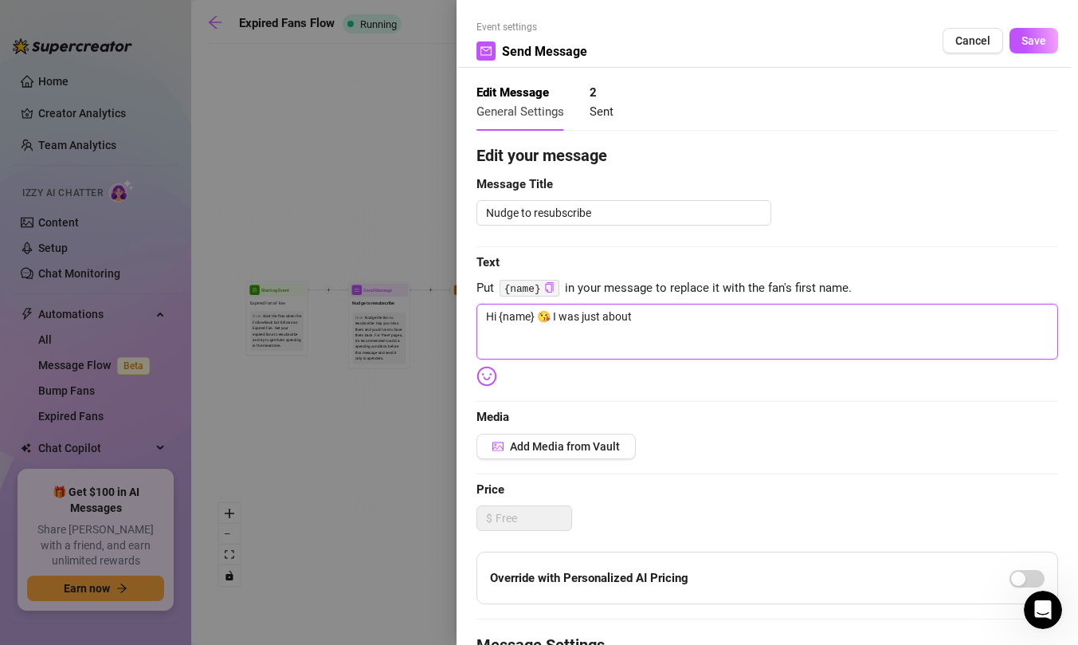
type textarea "Hi {name} 😘 I was just about"
type textarea "Hi {name} 😘 I was just about t"
type textarea "Hi {name} 😘 I was just about to"
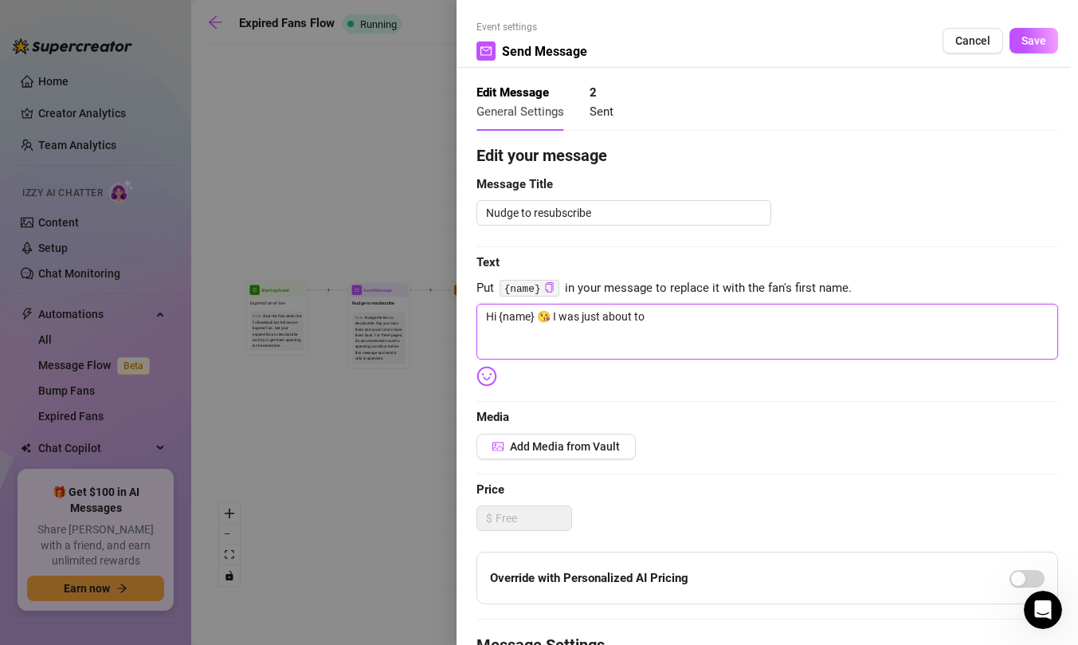
type textarea "Hi {name} 😘 I was just about to"
type textarea "Hi {name} 😘 I was just about to m"
type textarea "Hi {name} 😘 I was just about to me"
type textarea "Hi {name} 😘 I was just about to mes"
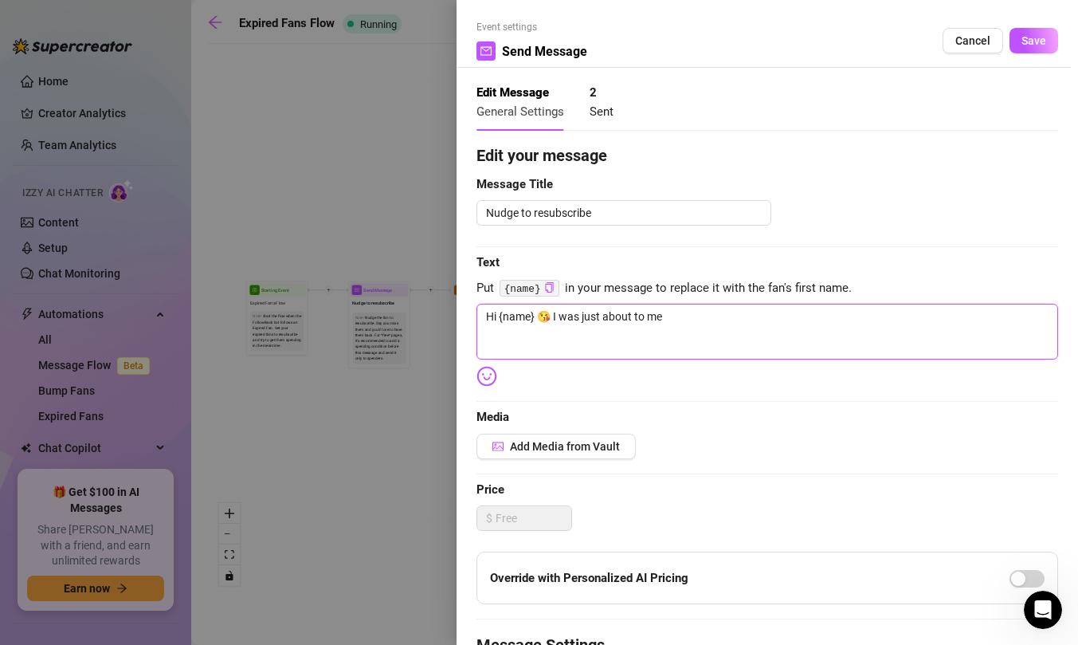
type textarea "Hi {name} 😘 I was just about to mes"
type textarea "Hi {name} 😘 I was just about to mess"
type textarea "Hi {name} 😘 I was just about to messa"
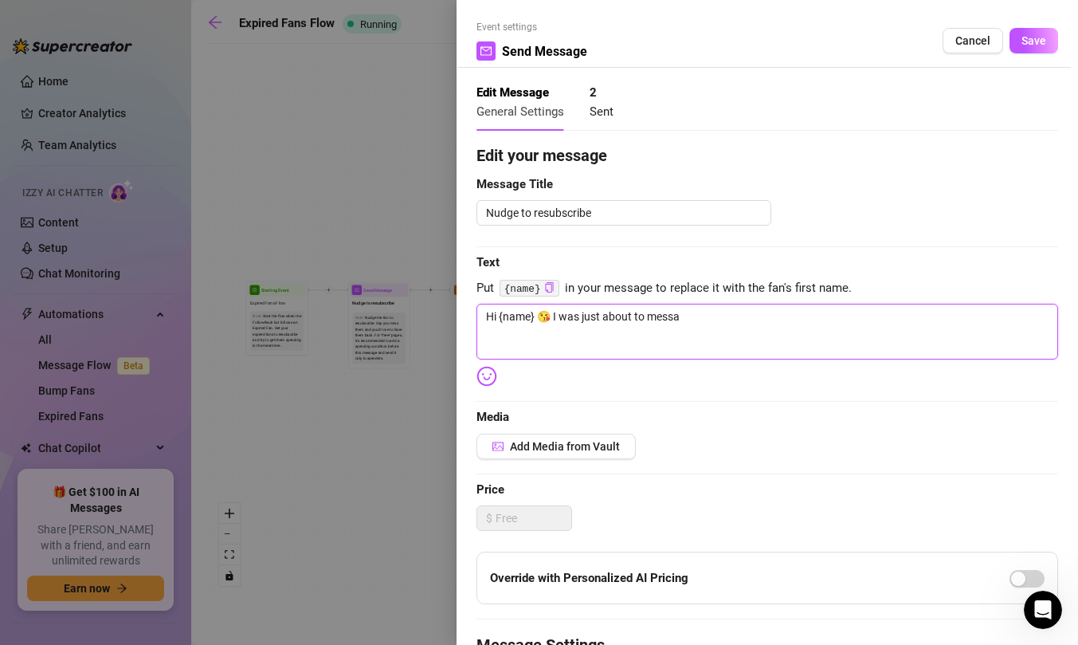
type textarea "Hi {name} 😘 I was just about to messag"
type textarea "Hi {name} 😘 I was just about to message"
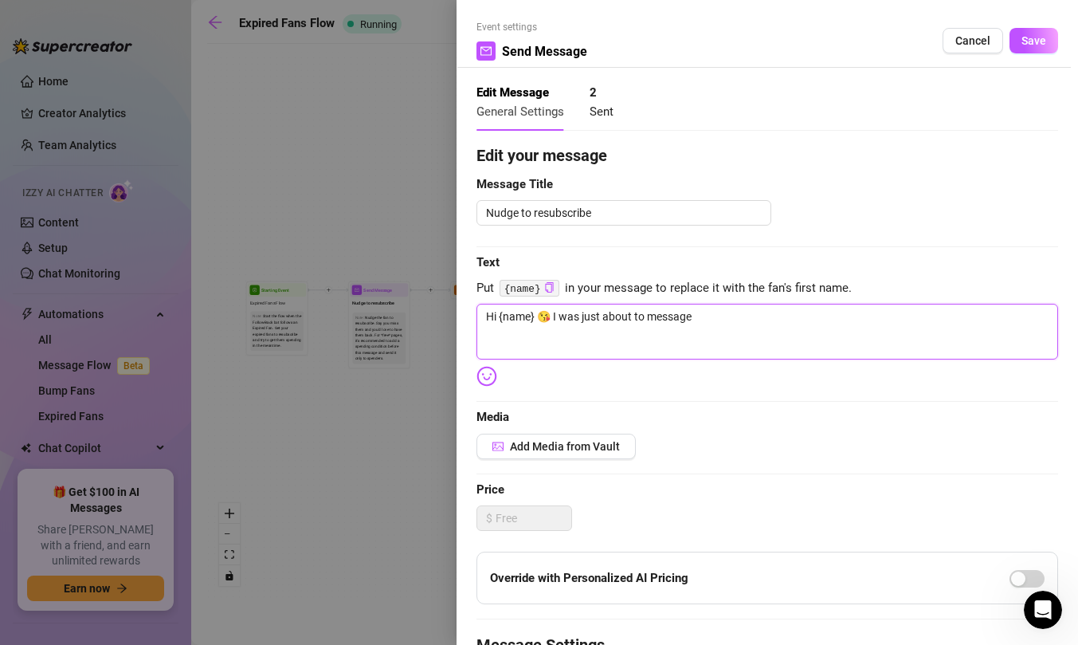
type textarea "Hi {name} 😘 I was just about to message"
type textarea "Hi {name} 😘 I was just about to message y"
type textarea "Hi {name} 😘 I was just about to message yo"
type textarea "Hi {name} 😘 I was just about to message you"
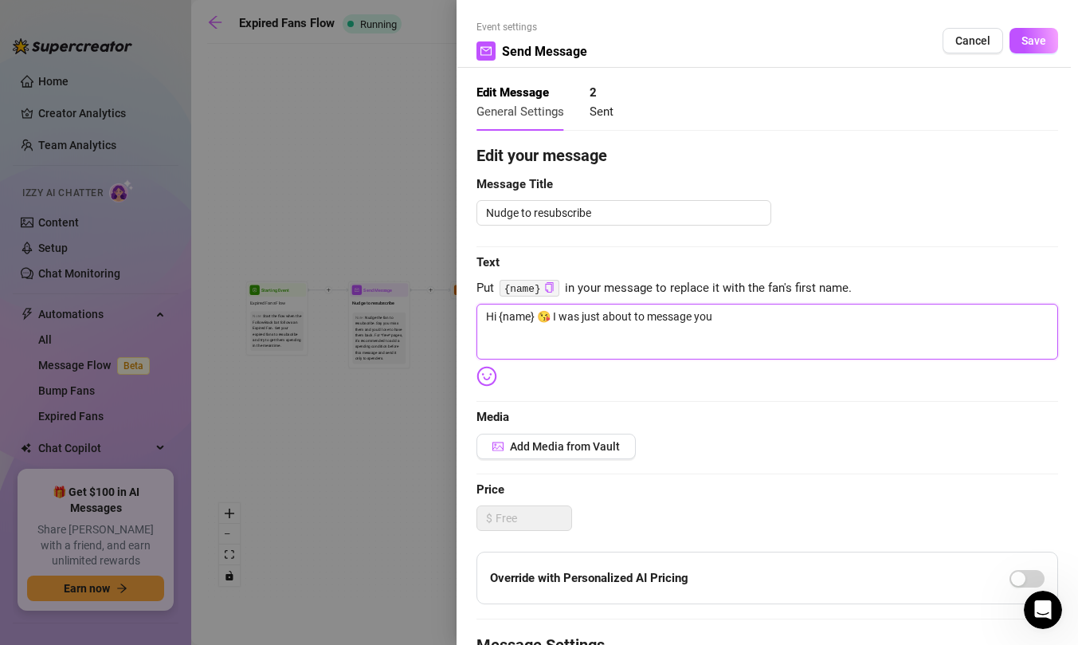
type textarea "Hi {name} 😘 I was just about to message you a"
type textarea "Hi {name} 😘 I was just about to message you an"
type textarea "Hi {name} 😘 I was just about to message you and"
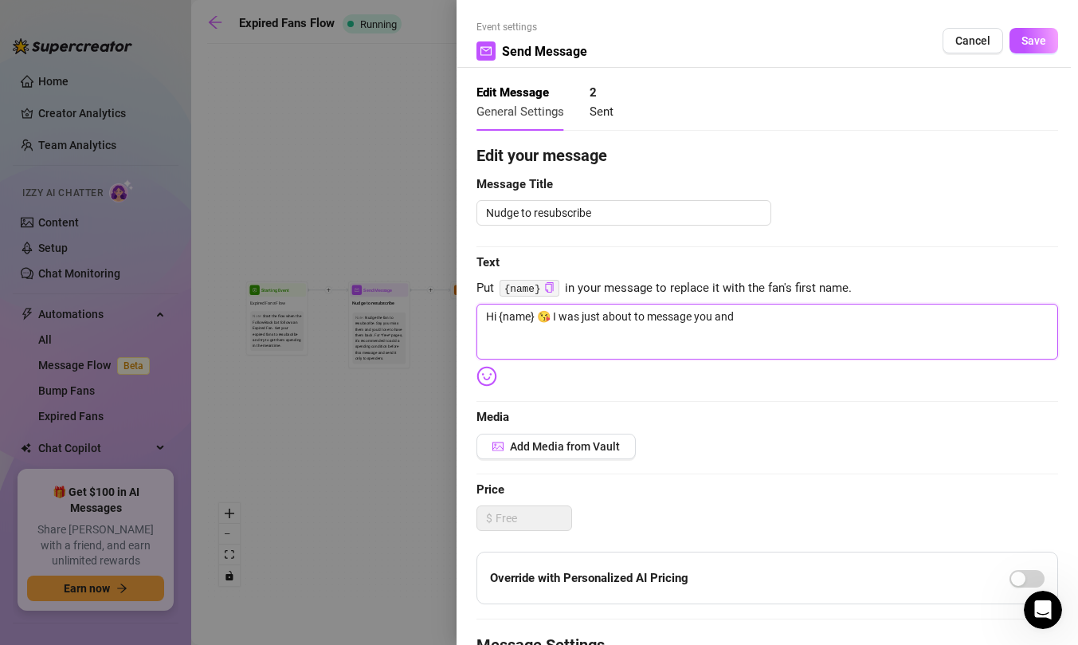
type textarea "Hi {name} 😘 I was just about to message you and"
type textarea "Hi {name} 😘 I was just about to message you and t"
type textarea "Hi {name} 😘 I was just about to message you and th"
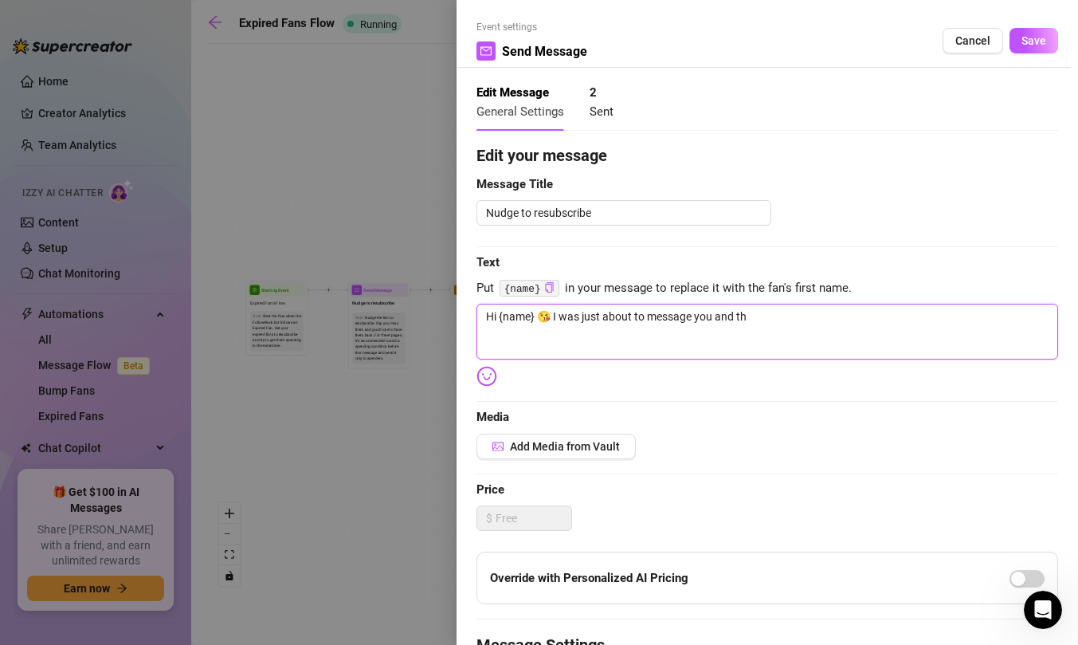
type textarea "Hi {name} 😘 I was just about to message you and the"
type textarea "Hi {name} 😘 I was just about to message you and then"
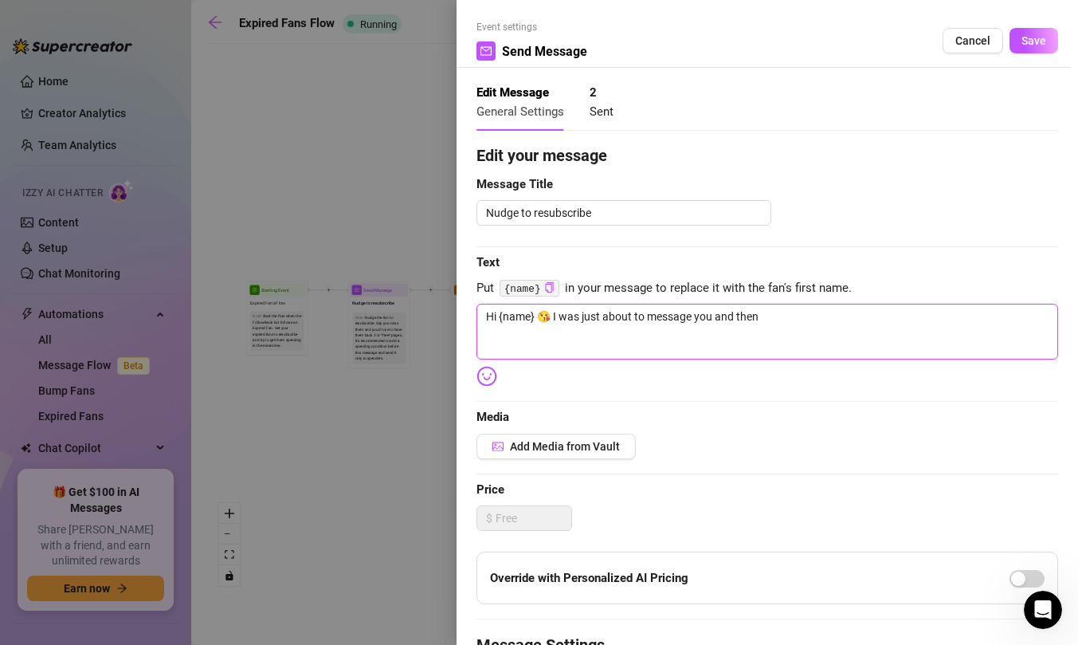
type textarea "Hi {name} 😘 I was just about to message you and then"
type textarea "Hi {name} 😘 I was just about to message you and then I"
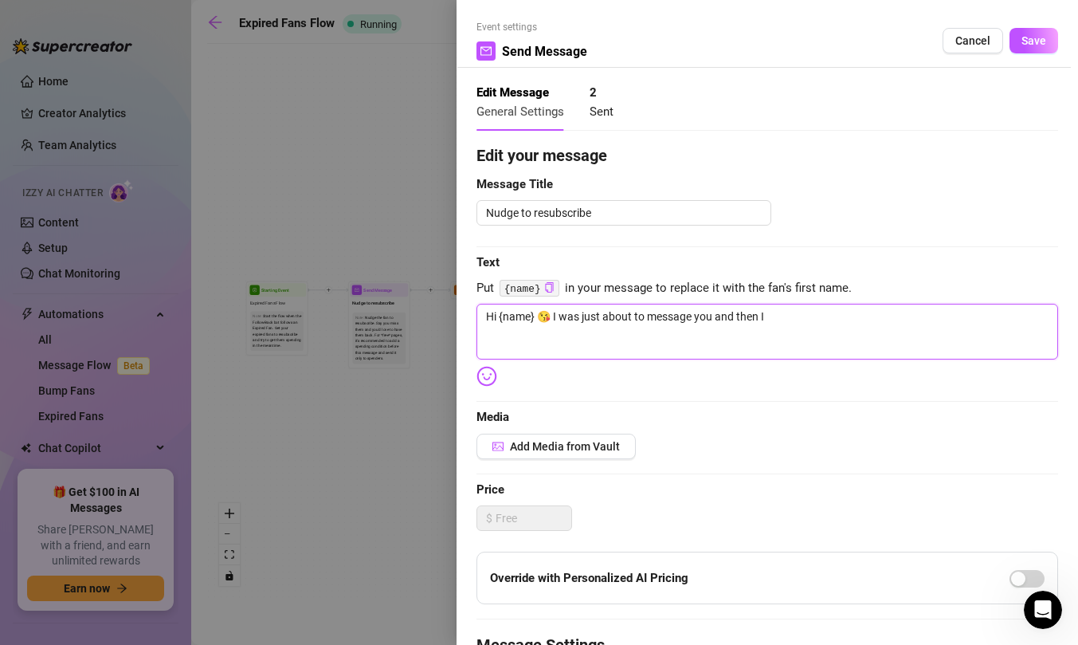
type textarea "Hi {name} 😘 I was just about to message you and then I"
type textarea "Hi {name} 😘 I was just about to message you and then"
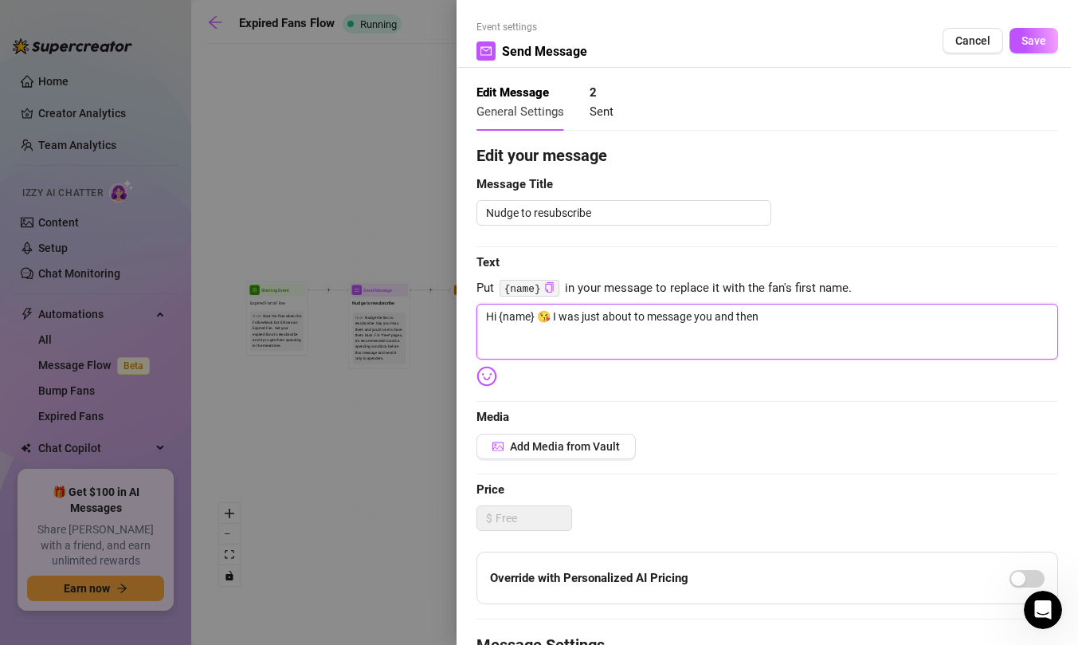
type textarea "Hi {name} 😘 I was just about to message you and then"
type textarea "Hi {name} 😘 I was just about to message you and the"
type textarea "Hi {name} 😘 I was just about to message you and th"
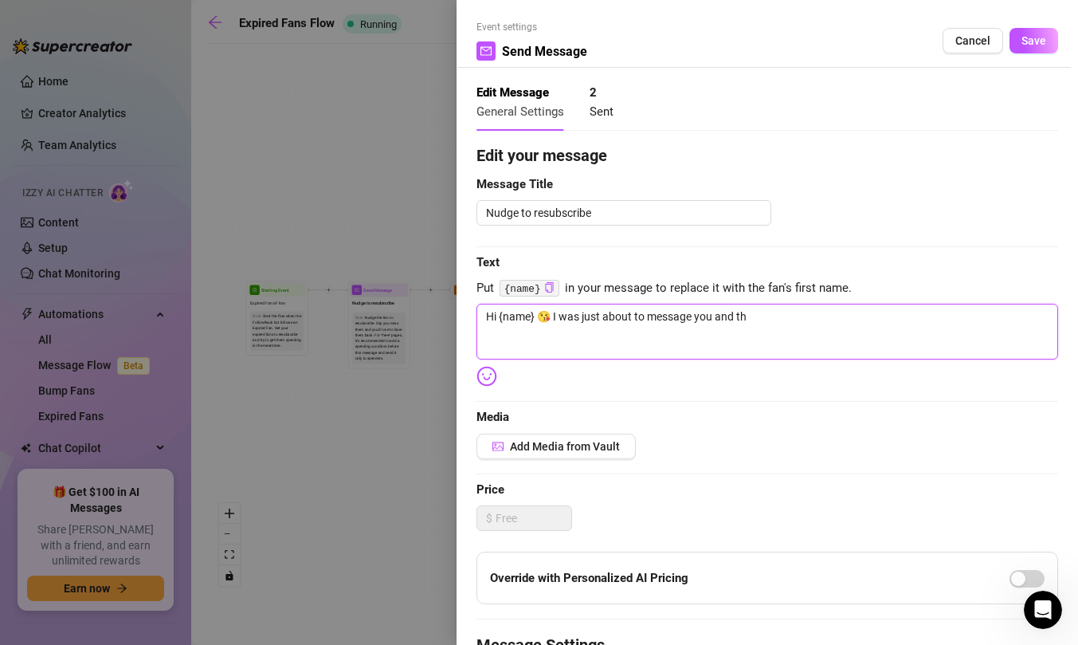
type textarea "Hi {name} 😘 I was just about to message you and t"
type textarea "Hi {name} 😘 I was just about to message you and"
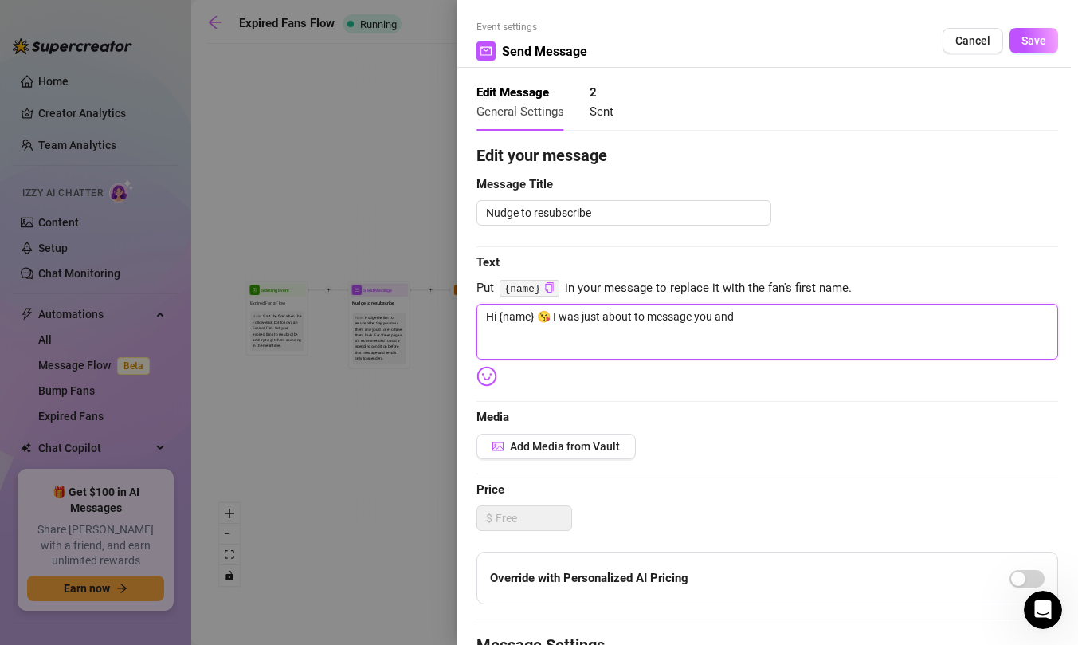
type textarea "Hi {name} 😘 I was just about to message you and"
type textarea "Hi {name} 😘 I was just about to message you an"
type textarea "Hi {name} 😘 I was just about to message you a"
click at [779, 315] on textarea "Hi {name} you expired? I thought you were going to rebill and get your free vid…" at bounding box center [768, 332] width 582 height 56
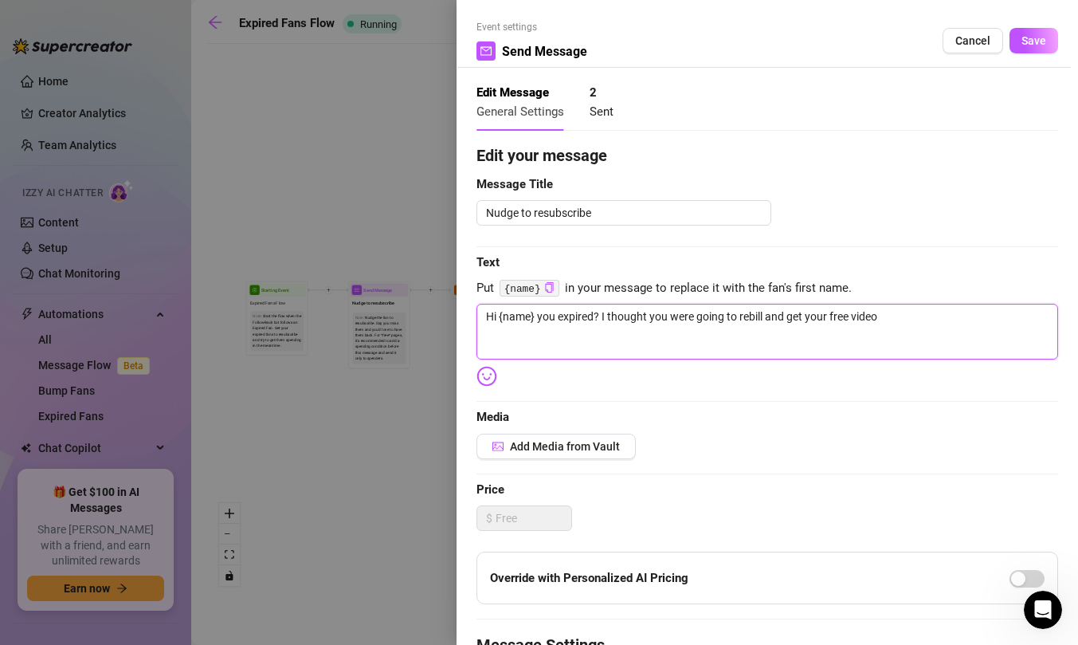
click at [779, 315] on textarea "Hi {name} you expired? I thought you were going to rebill and get your free vid…" at bounding box center [768, 332] width 582 height 56
click at [897, 328] on textarea "Hi {name} you expired? I thought you were going to rebill to get your free video" at bounding box center [768, 332] width 582 height 56
click at [1033, 43] on span "Save" at bounding box center [1034, 40] width 25 height 13
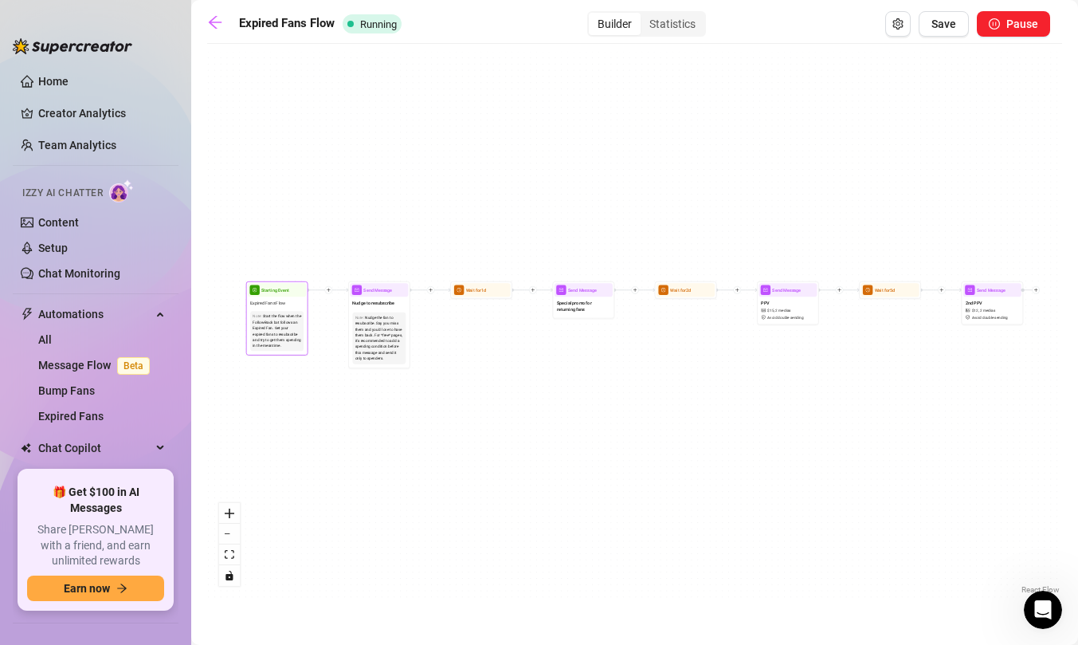
click at [283, 308] on div "Note: Start the flow when the Follow-Back bot follows an Expired Fan. Get your …" at bounding box center [277, 330] width 58 height 45
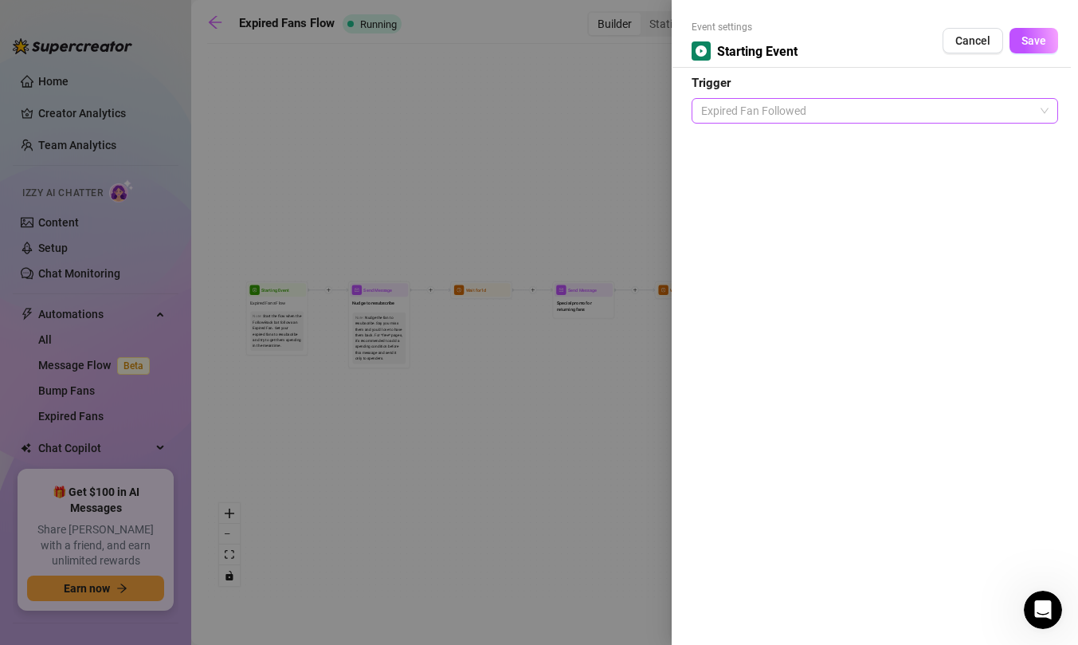
click at [821, 118] on span "Expired Fan Followed" at bounding box center [874, 111] width 347 height 24
click at [1026, 41] on span "Save" at bounding box center [1034, 40] width 25 height 13
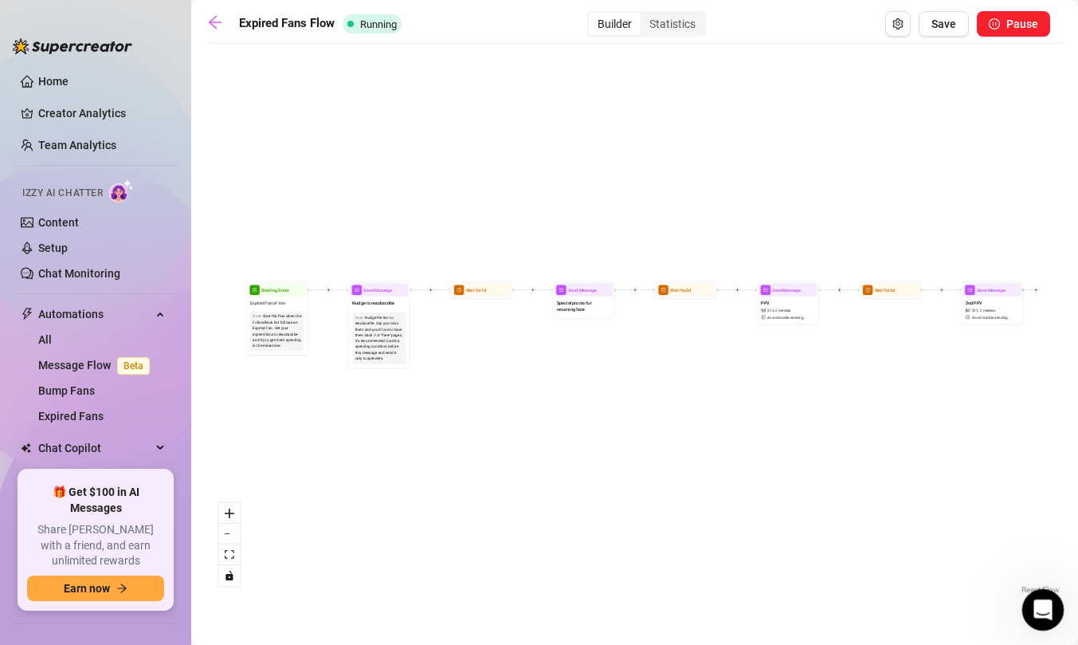
click at [1046, 611] on icon "Open Intercom Messenger" at bounding box center [1041, 608] width 26 height 26
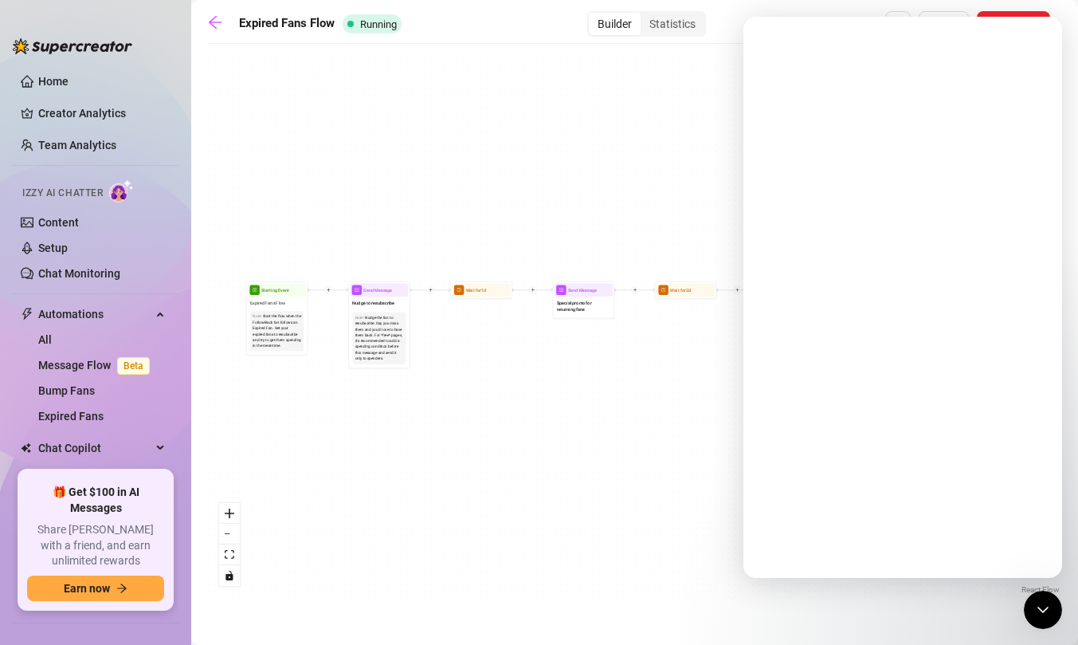
click at [673, 167] on div "Wait for 5d Send Message 2nd PPV $ 12 , 2 medias Avoid double sending Send Mess…" at bounding box center [634, 325] width 855 height 546
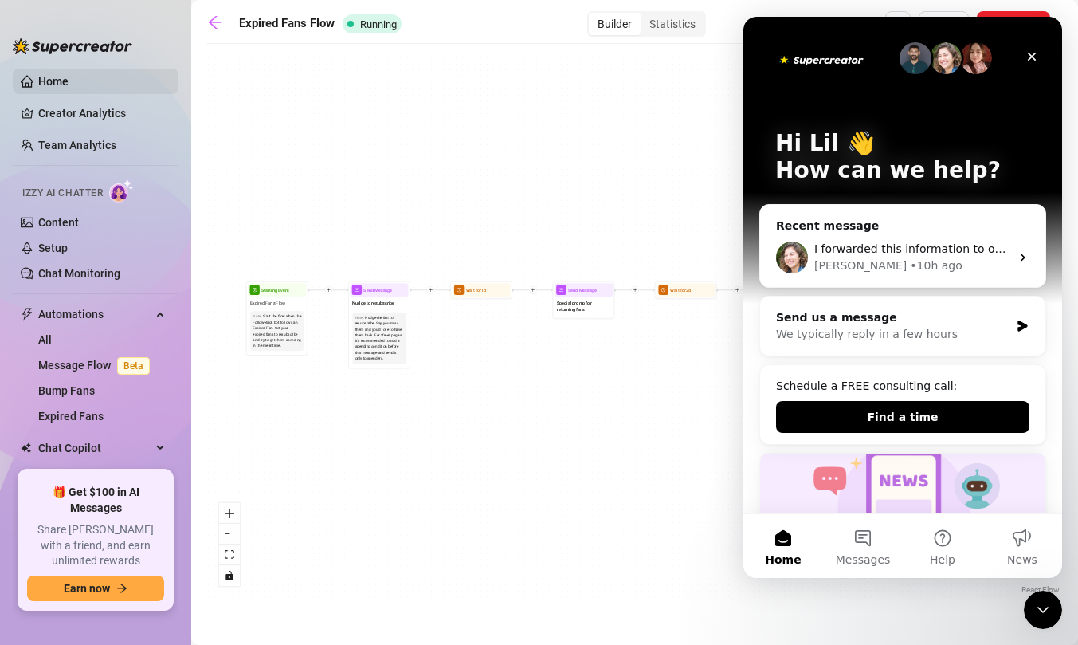
click at [44, 82] on link "Home" at bounding box center [53, 81] width 30 height 13
click at [53, 80] on div "Are you sure you want to leave this page without saving? Cancel OK" at bounding box center [539, 322] width 1078 height 645
click at [1040, 56] on div "Close" at bounding box center [1032, 56] width 29 height 29
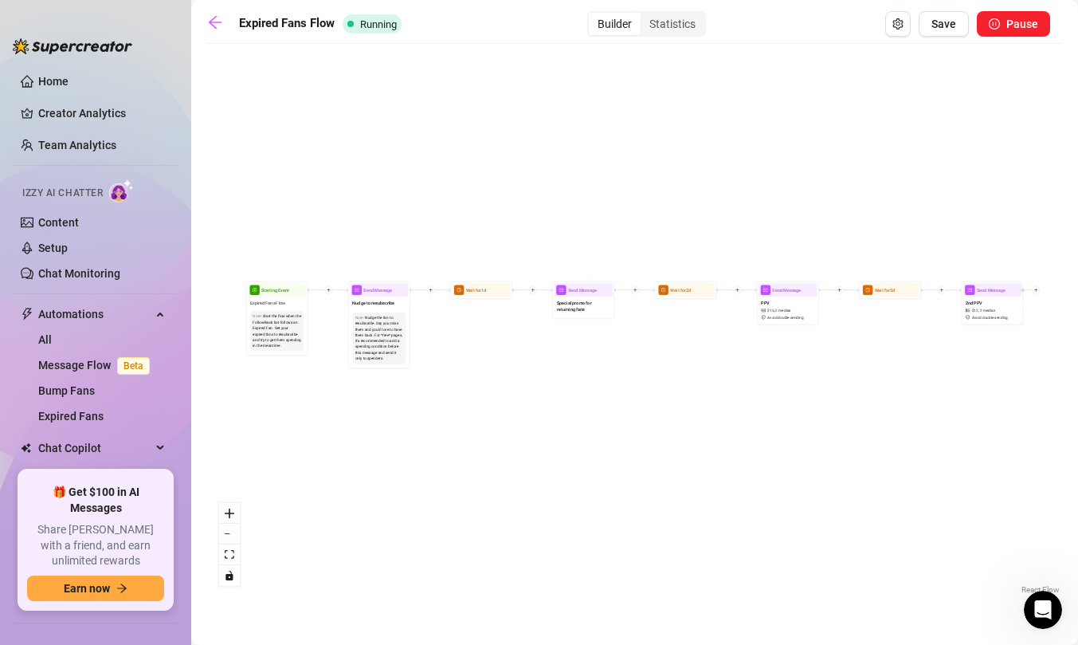
click at [53, 78] on div "Are you sure you want to leave this page without saving? Cancel OK" at bounding box center [539, 322] width 1078 height 645
click at [41, 79] on div "Are you sure you want to leave this page without saving? Cancel OK" at bounding box center [539, 322] width 1078 height 645
drag, startPoint x: 53, startPoint y: 77, endPoint x: 53, endPoint y: 112, distance: 34.3
click at [53, 77] on div "Are you sure you want to leave this page without saving? Cancel OK" at bounding box center [539, 322] width 1078 height 645
click at [53, 113] on div "Are you sure you want to leave this page without saving? Cancel OK" at bounding box center [539, 322] width 1078 height 645
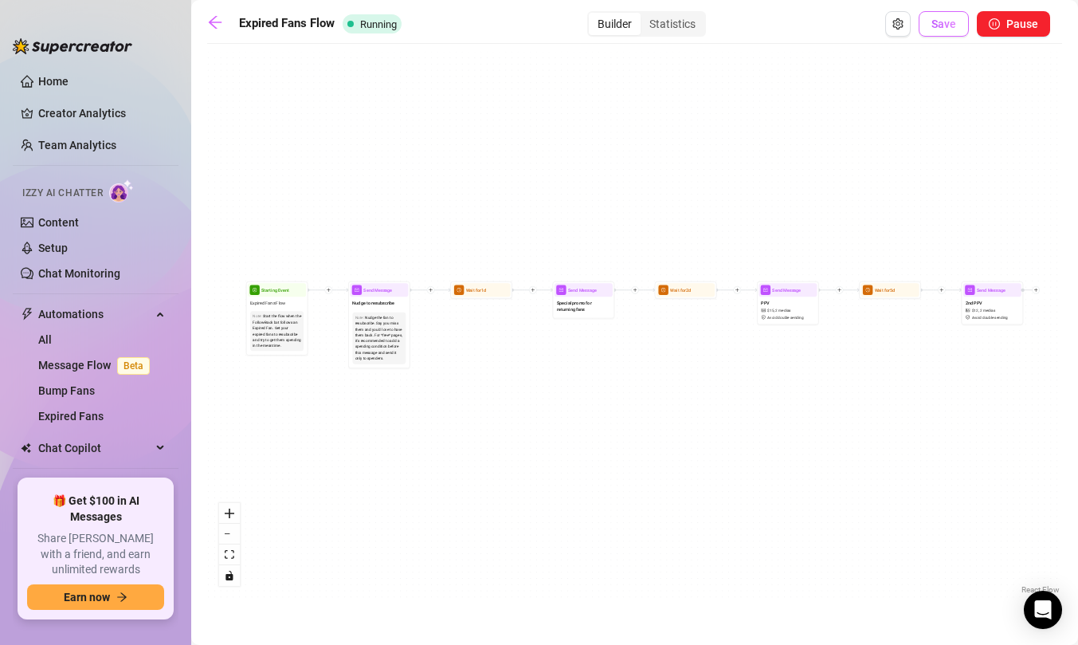
click at [955, 22] on span "Save" at bounding box center [944, 24] width 25 height 13
click at [212, 30] on link at bounding box center [219, 23] width 24 height 19
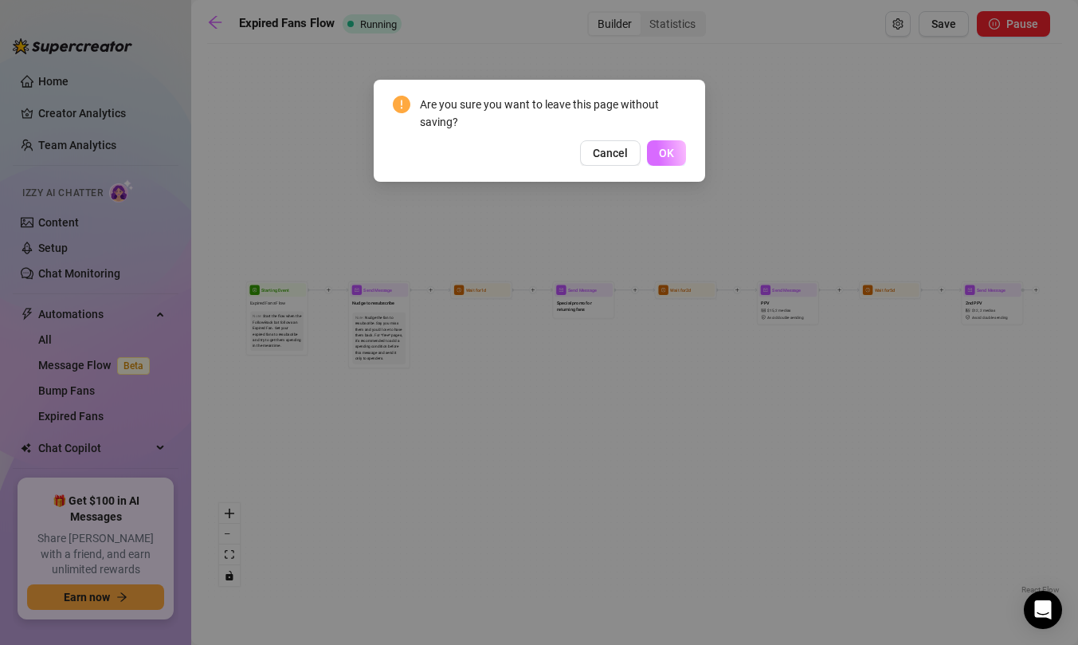
click at [665, 152] on span "OK" at bounding box center [666, 153] width 15 height 13
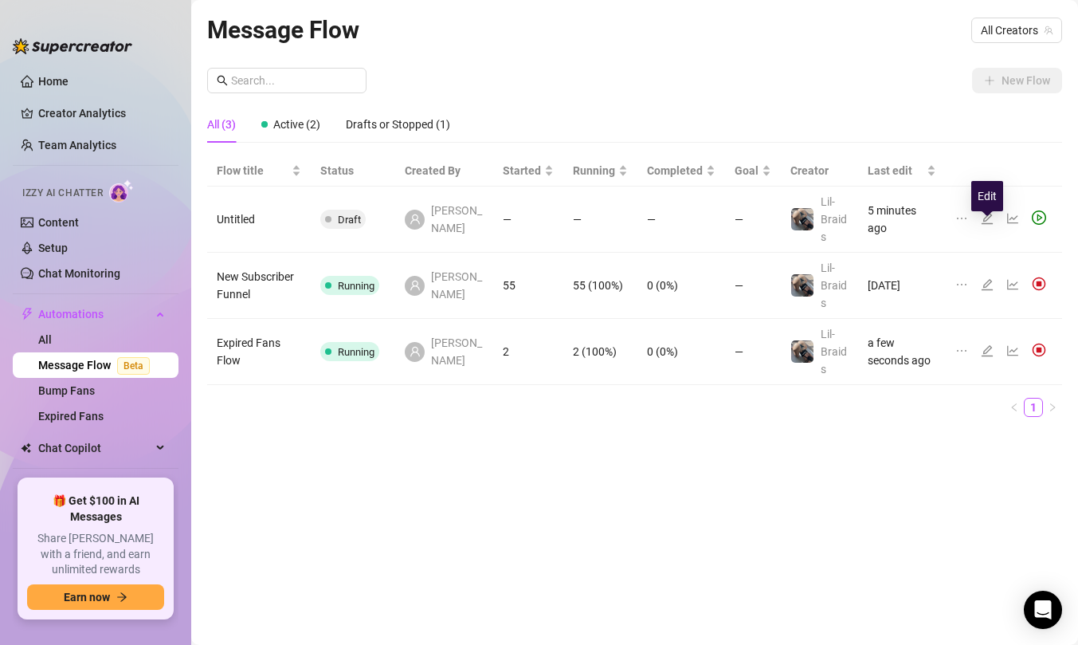
click at [986, 225] on icon "edit" at bounding box center [987, 218] width 13 height 13
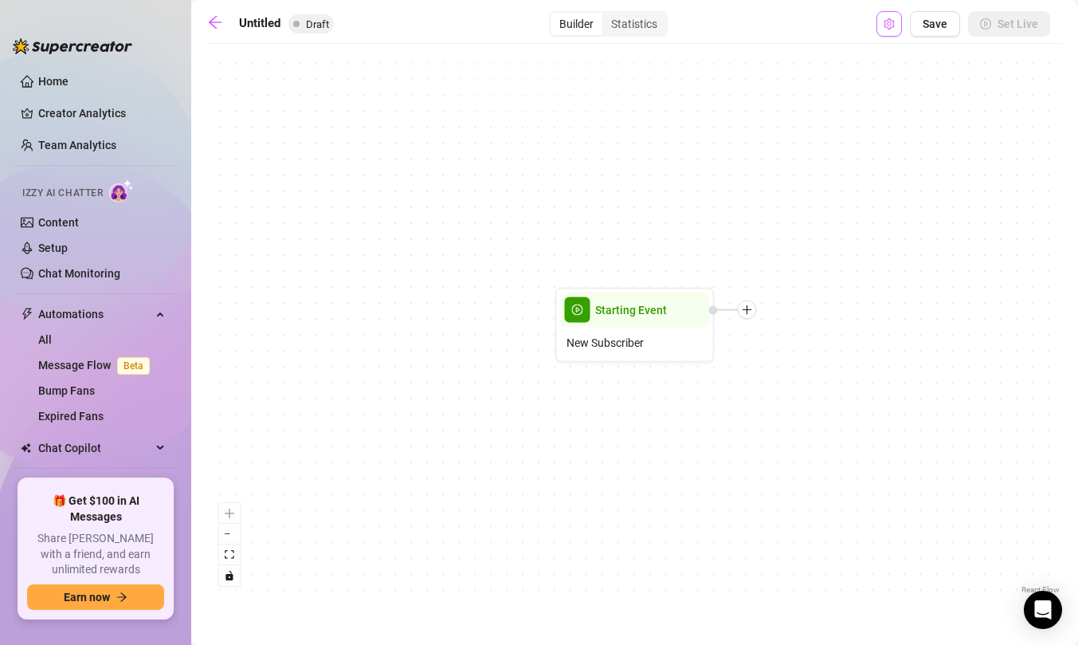
click at [885, 26] on icon "setting" at bounding box center [889, 23] width 11 height 11
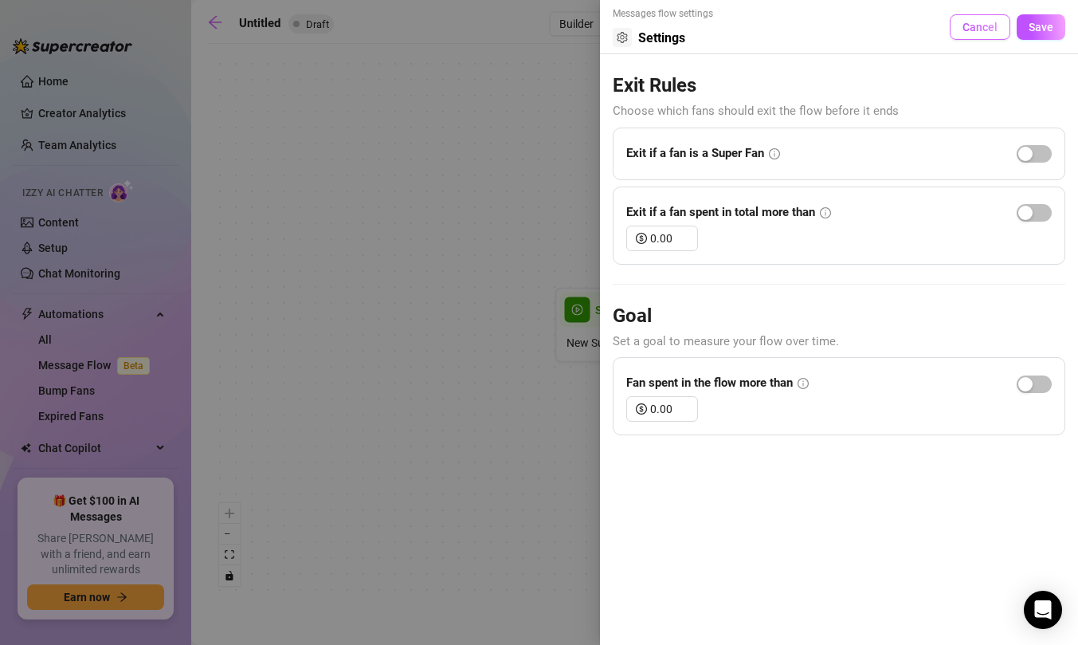
click at [966, 28] on span "Cancel" at bounding box center [980, 27] width 35 height 13
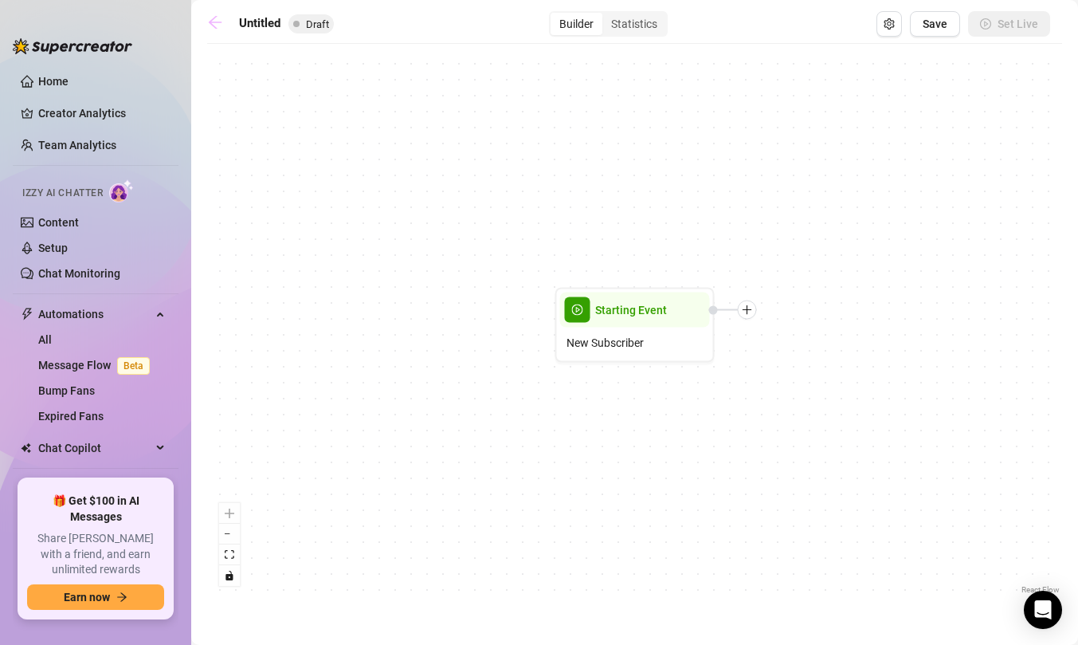
click at [209, 26] on icon "arrow-left" at bounding box center [215, 22] width 16 height 16
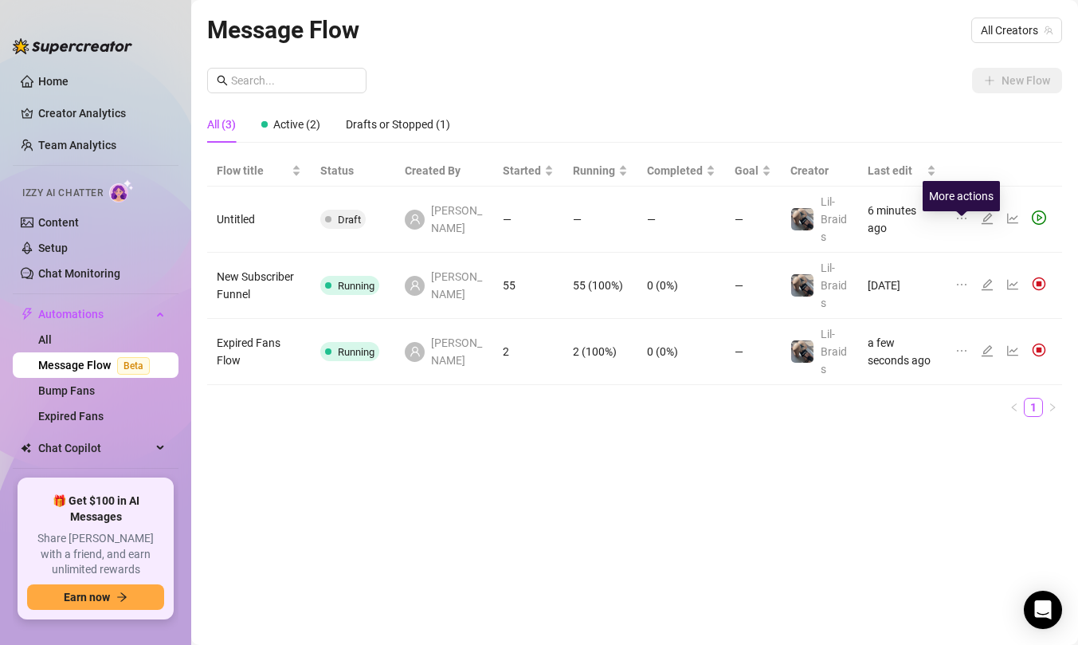
click at [966, 225] on icon "ellipsis" at bounding box center [962, 218] width 13 height 13
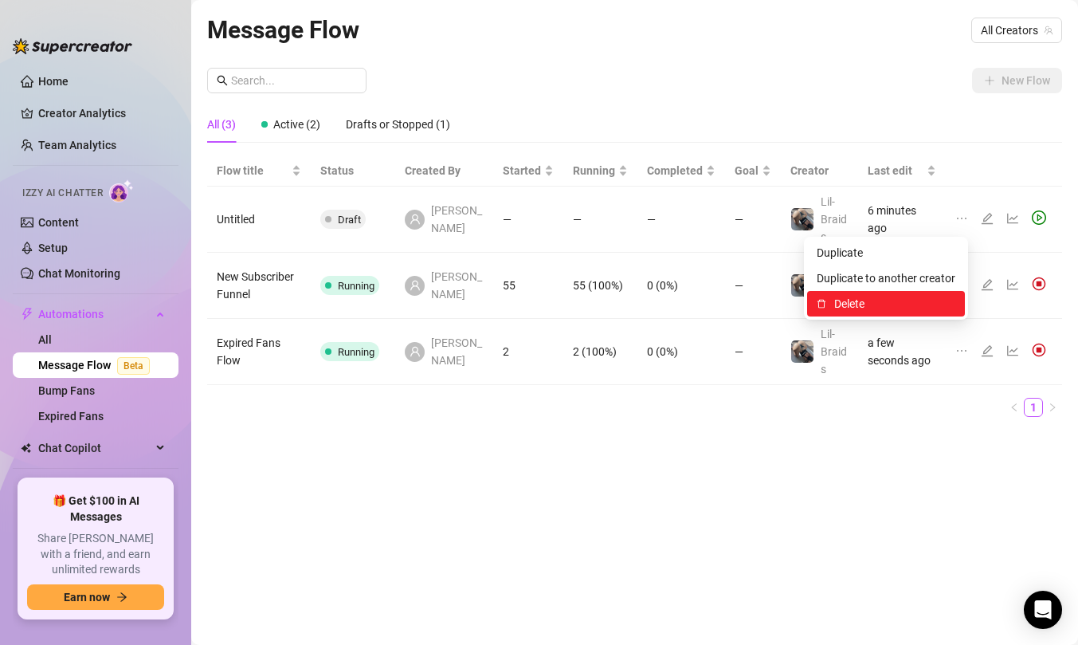
click at [871, 297] on span "Delete" at bounding box center [894, 304] width 121 height 18
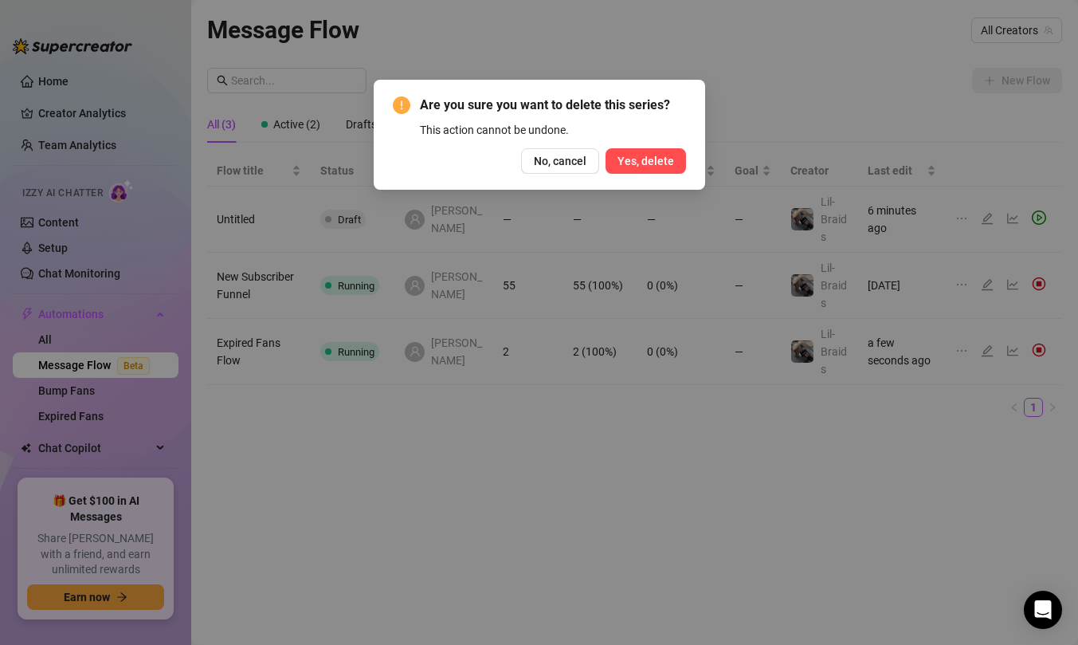
click at [654, 160] on span "Yes, delete" at bounding box center [646, 161] width 57 height 13
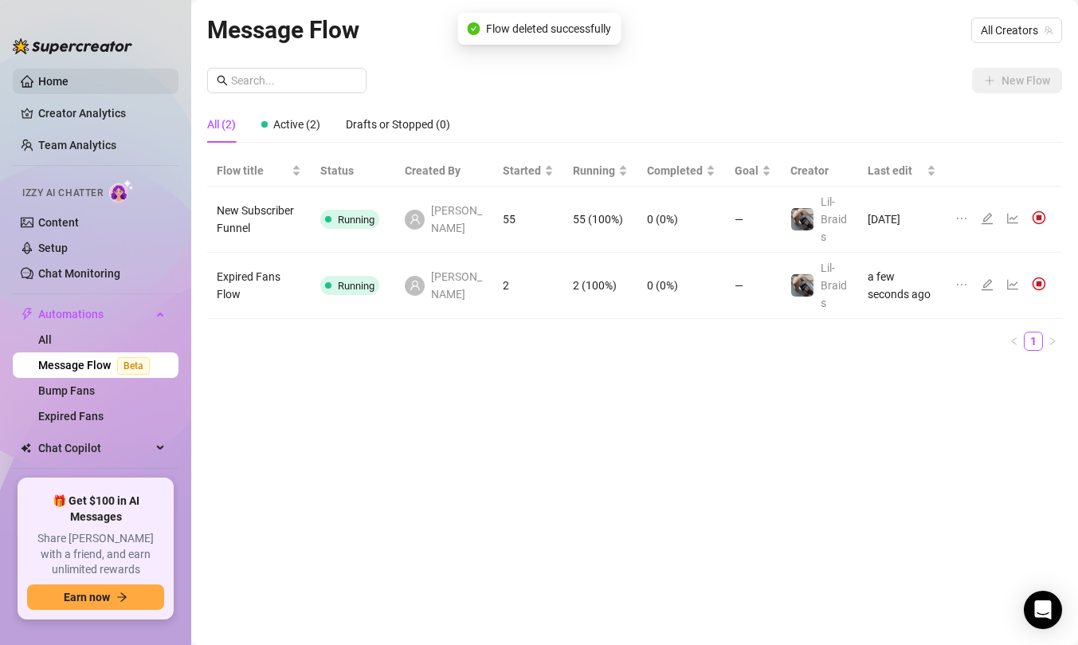
click at [57, 76] on link "Home" at bounding box center [53, 81] width 30 height 13
